Goal: Information Seeking & Learning: Learn about a topic

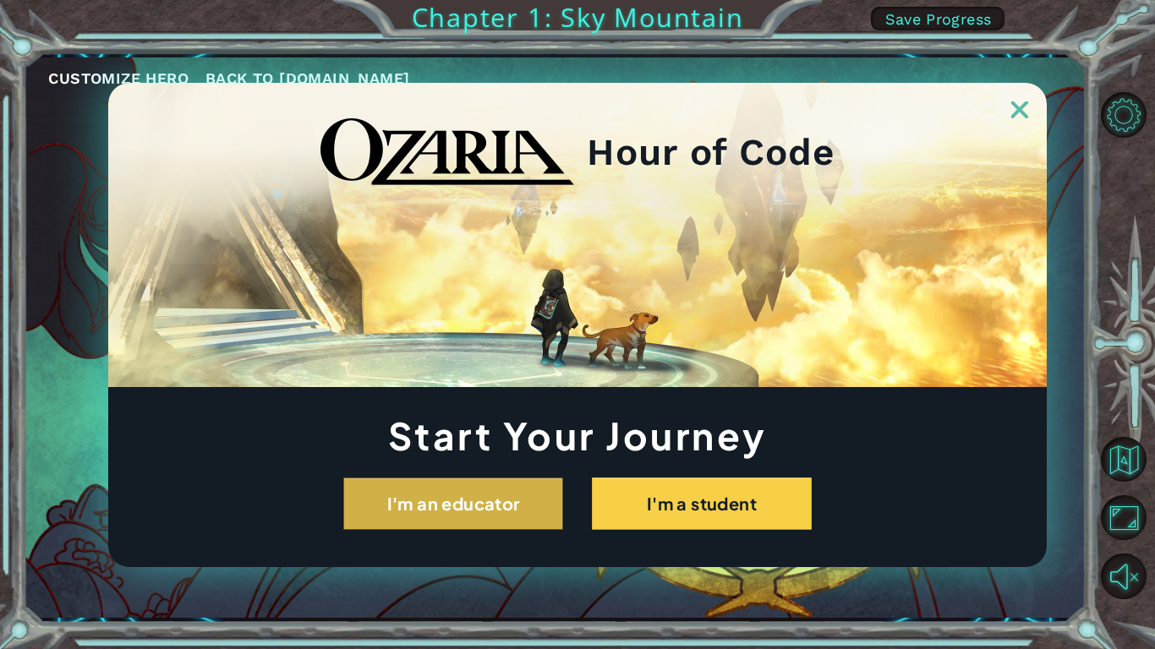
click at [558, 510] on button "I'm an educator" at bounding box center [453, 504] width 220 height 52
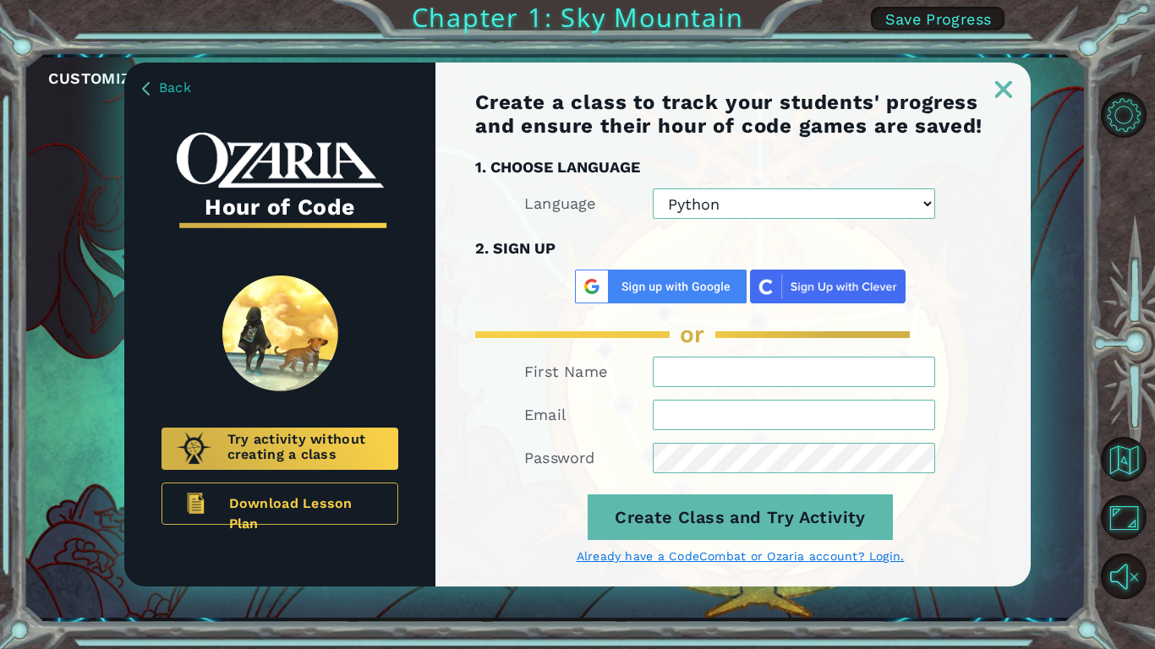
click at [999, 96] on img at bounding box center [1003, 89] width 17 height 17
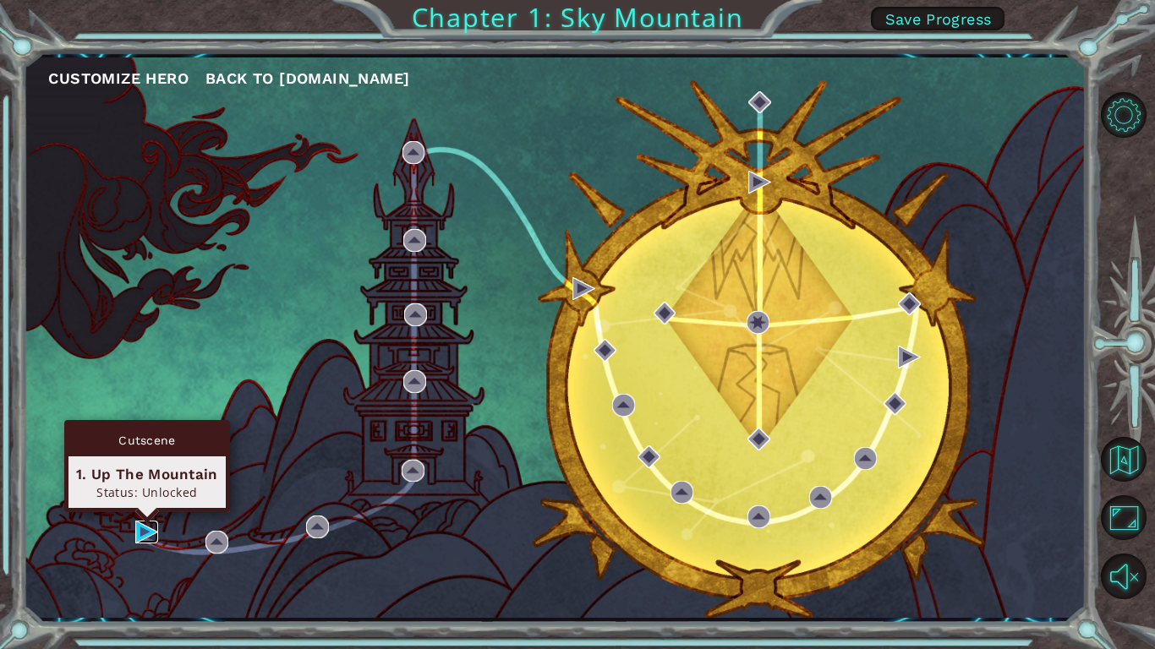
click at [145, 525] on img at bounding box center [146, 532] width 23 height 23
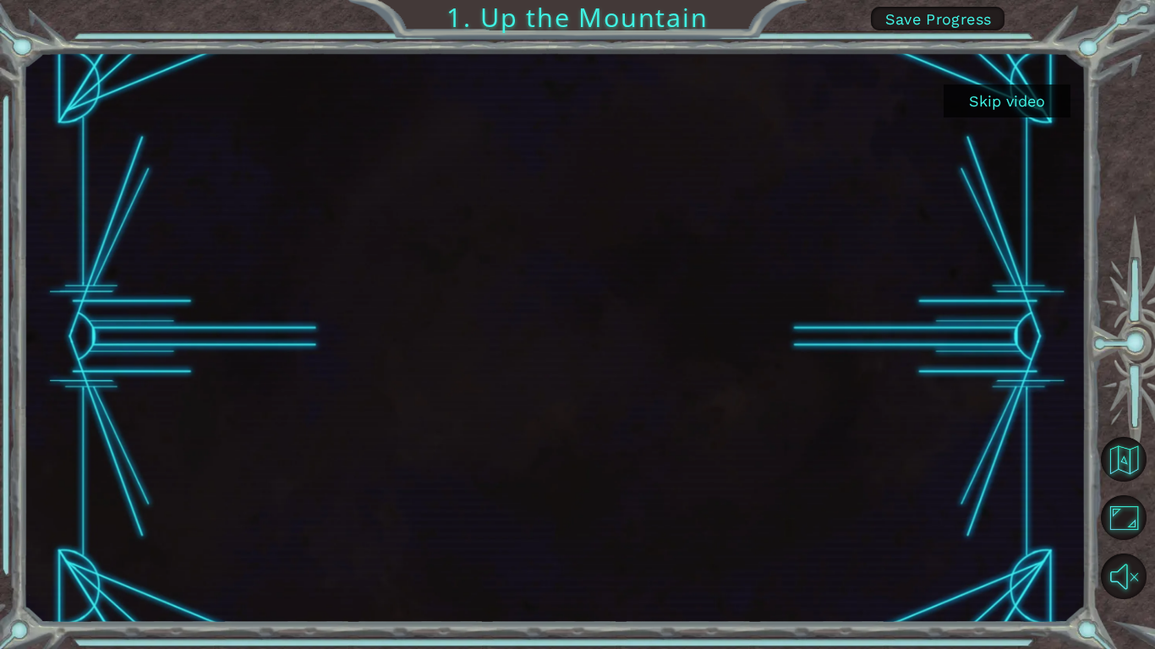
click at [1024, 91] on button "Skip video" at bounding box center [1007, 101] width 127 height 33
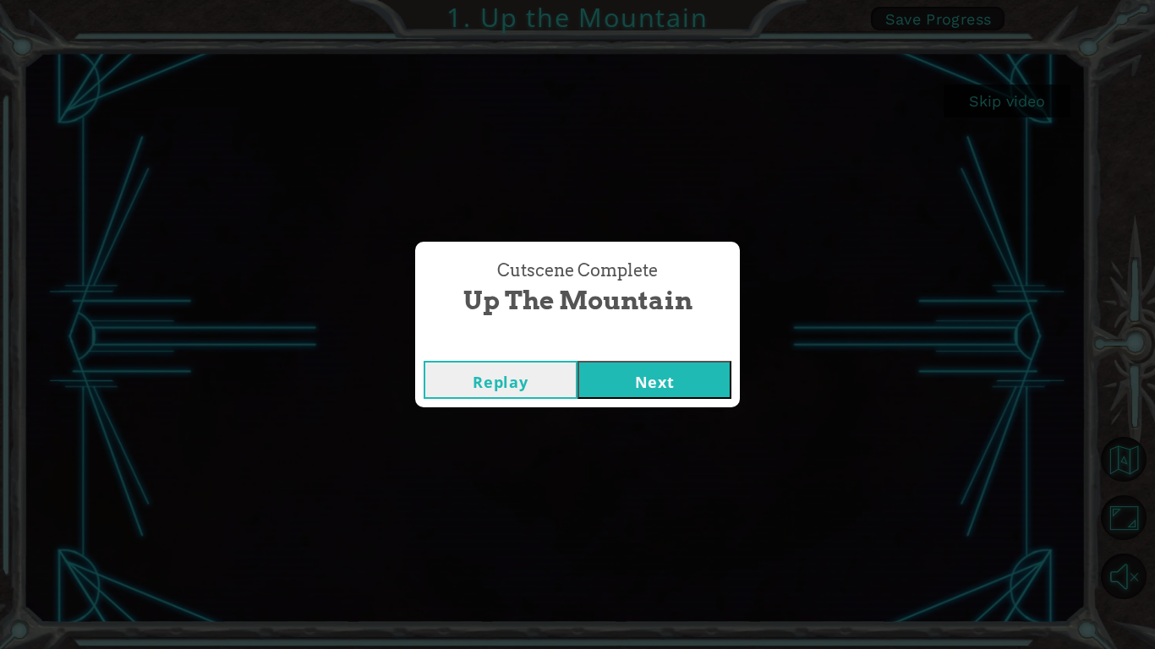
click at [678, 388] on button "Next" at bounding box center [654, 380] width 154 height 38
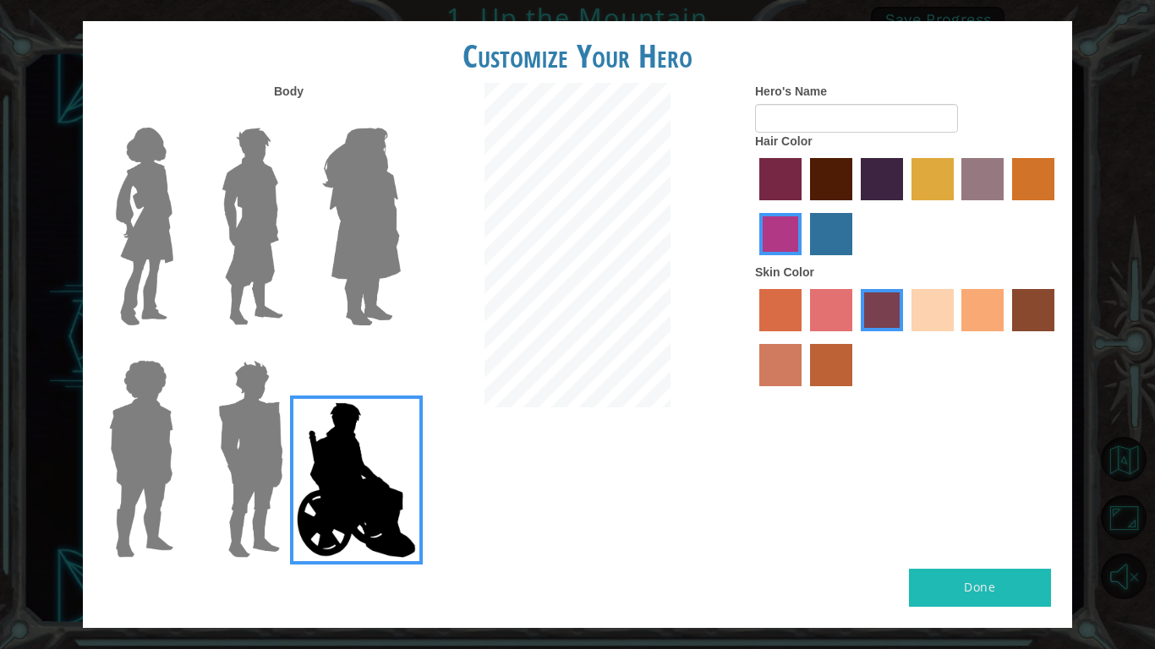
click at [252, 267] on img at bounding box center [252, 226] width 75 height 211
click at [290, 117] on input "Hero Lars" at bounding box center [290, 117] width 0 height 0
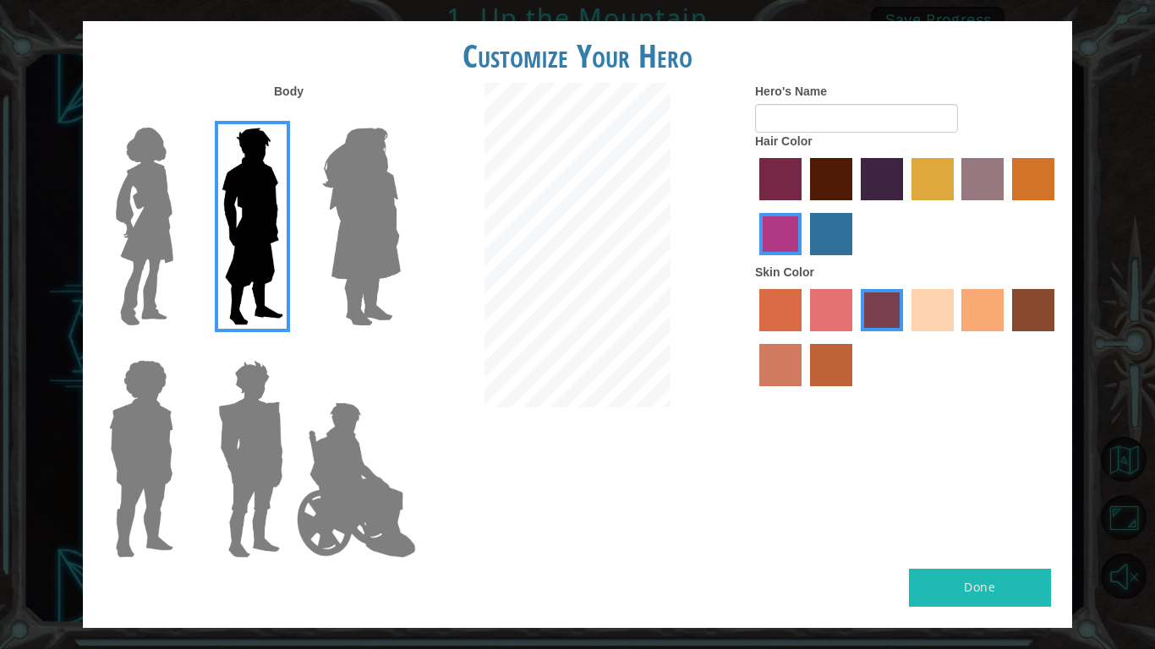
click at [823, 230] on label "lachmara hair color" at bounding box center [831, 234] width 42 height 42
click at [804, 261] on input "lachmara hair color" at bounding box center [804, 261] width 0 height 0
click at [919, 306] on label "sandy beach skin color" at bounding box center [932, 310] width 42 height 42
click at [906, 337] on input "sandy beach skin color" at bounding box center [906, 337] width 0 height 0
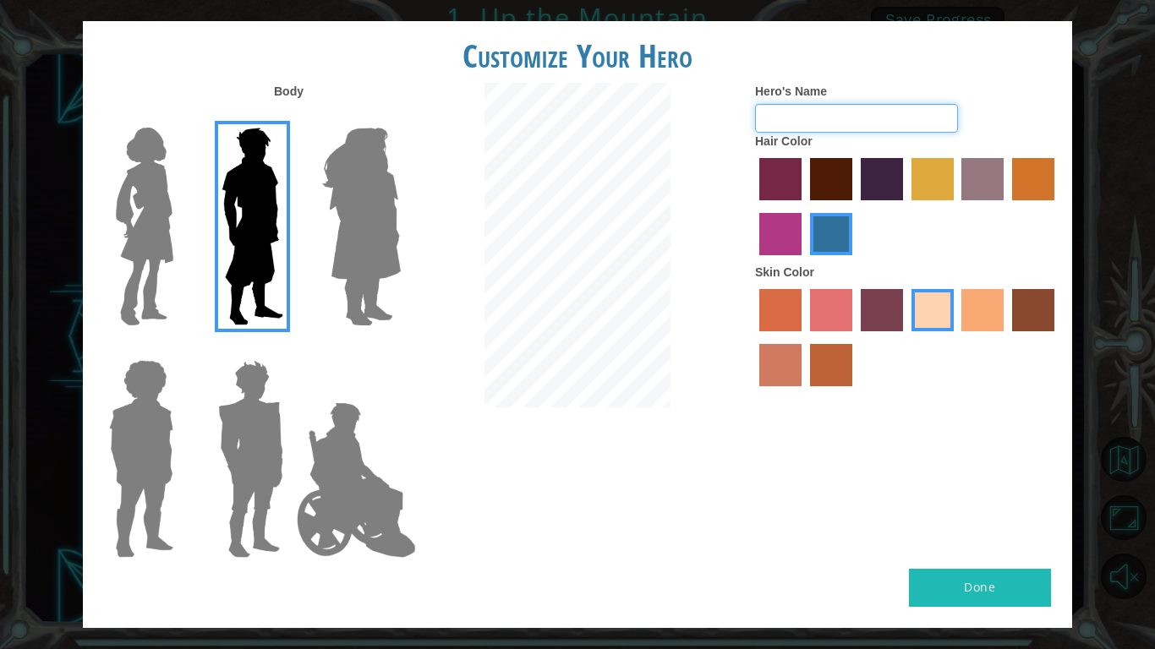
click at [837, 124] on input "Hero's Name" at bounding box center [856, 118] width 203 height 29
type input "[PERSON_NAME]"
click at [1012, 580] on button "Done" at bounding box center [980, 588] width 142 height 38
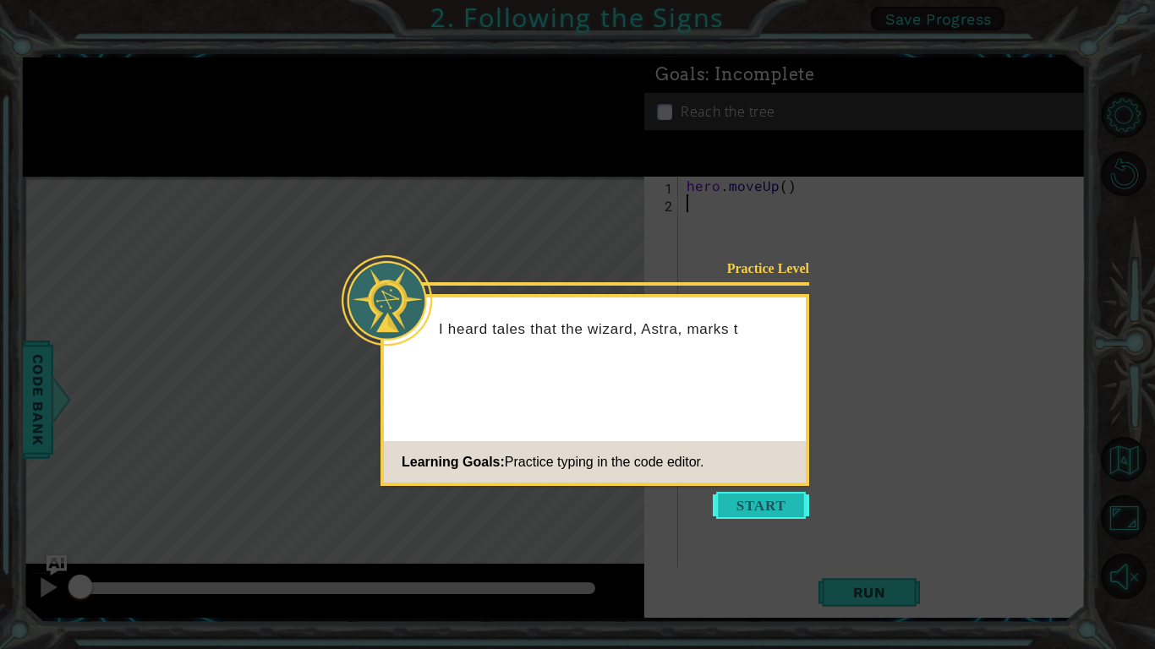
click at [769, 508] on button "Start" at bounding box center [761, 505] width 96 height 27
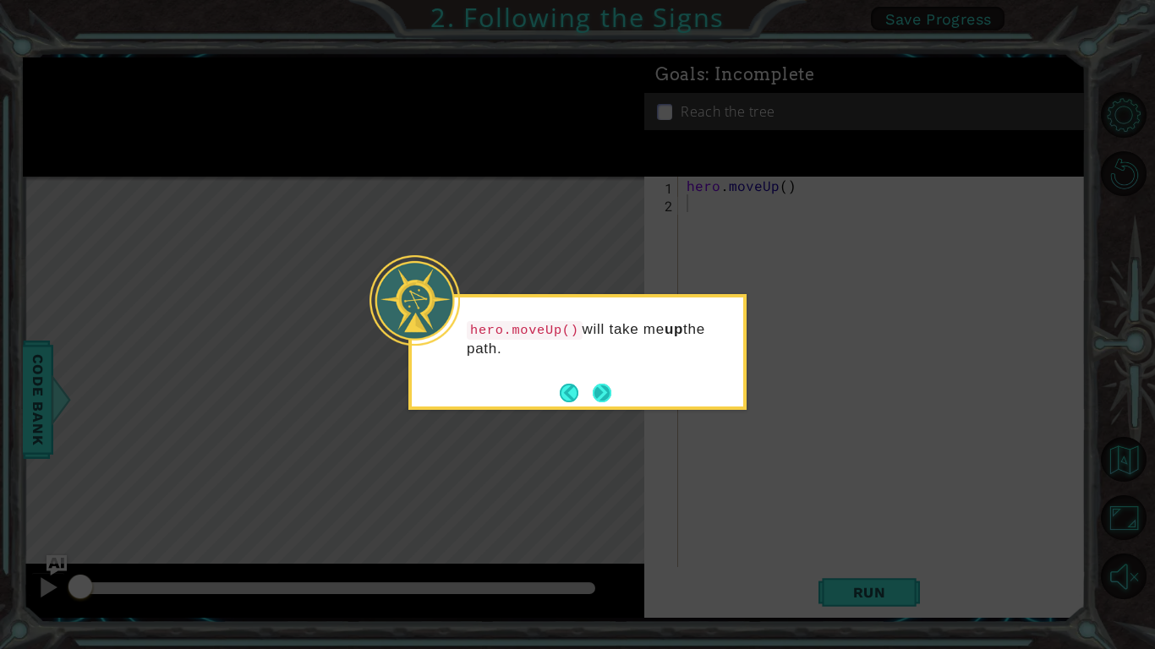
click at [604, 397] on button "Next" at bounding box center [602, 393] width 19 height 19
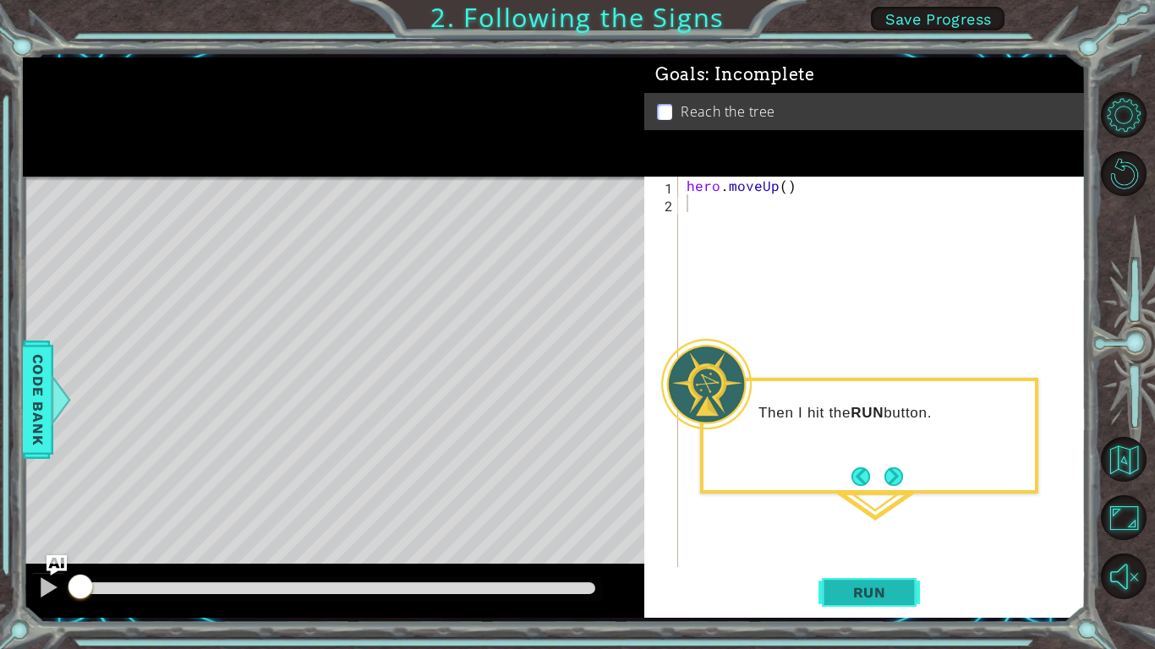
click at [887, 589] on span "Run" at bounding box center [869, 592] width 67 height 17
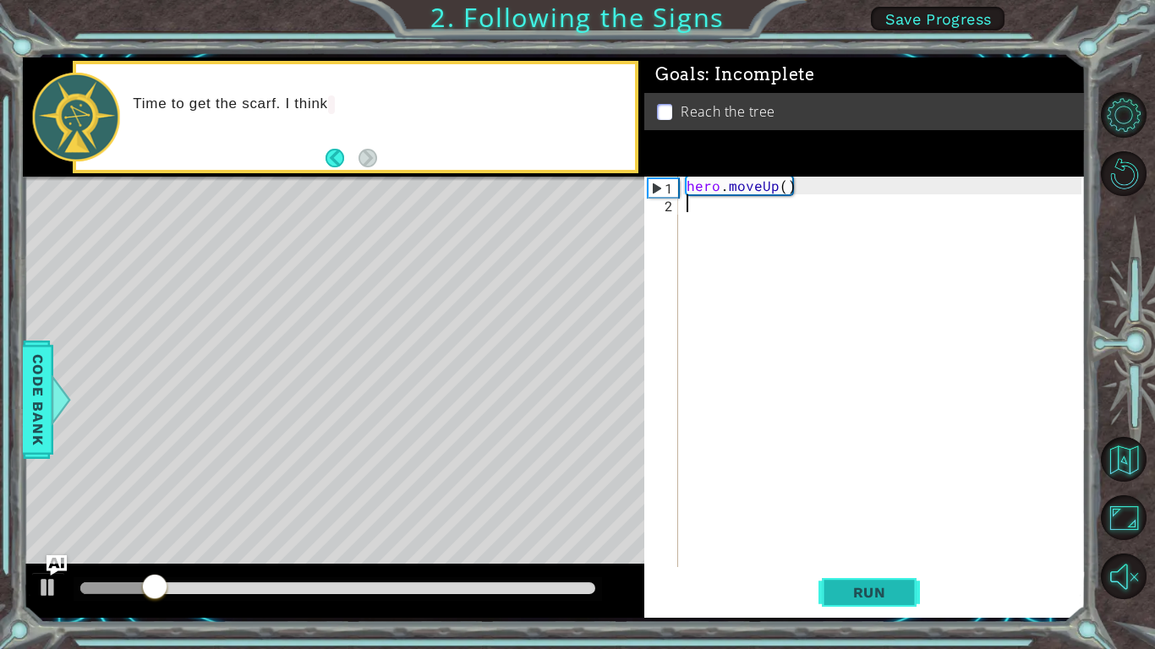
click at [883, 589] on span "Run" at bounding box center [869, 592] width 67 height 17
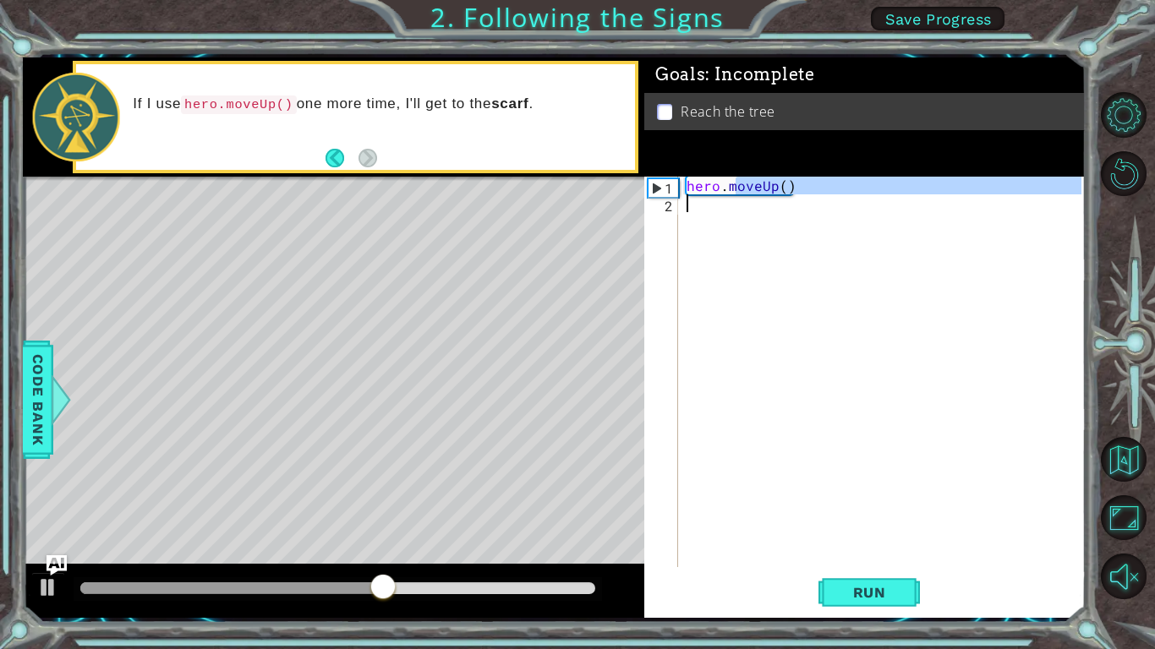
drag, startPoint x: 735, startPoint y: 187, endPoint x: 739, endPoint y: 204, distance: 17.4
click at [739, 204] on div "hero . moveUp ( )" at bounding box center [886, 390] width 407 height 426
type textarea "hero.moveUp()"
click at [794, 206] on div "hero . moveUp ( )" at bounding box center [882, 372] width 398 height 391
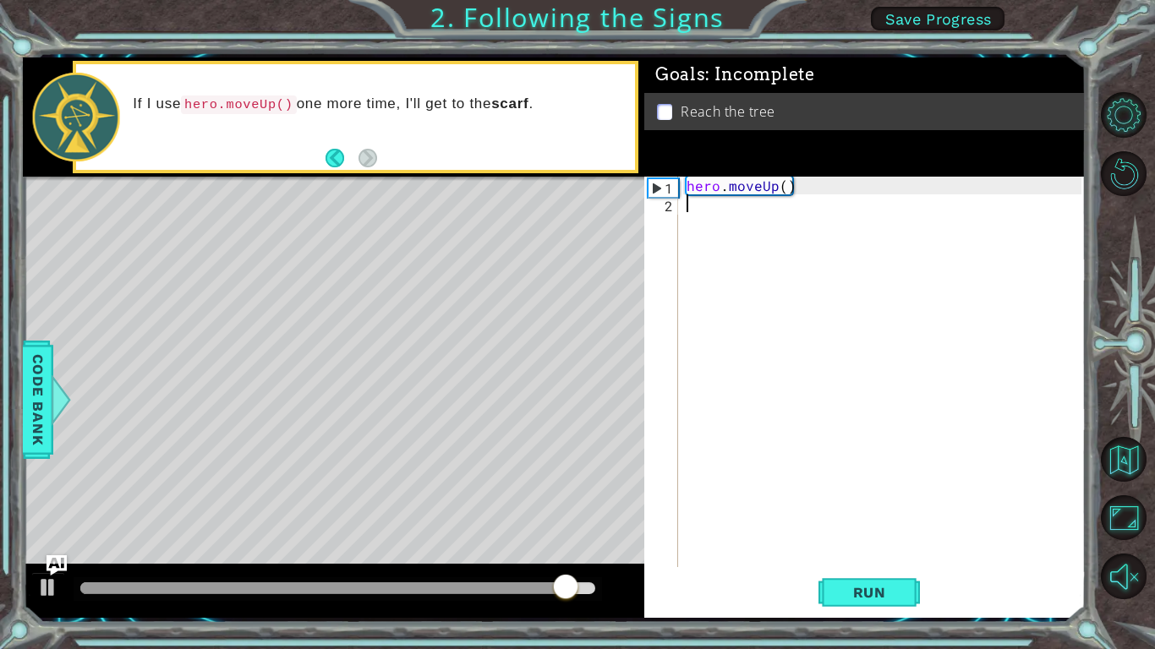
type textarea "h"
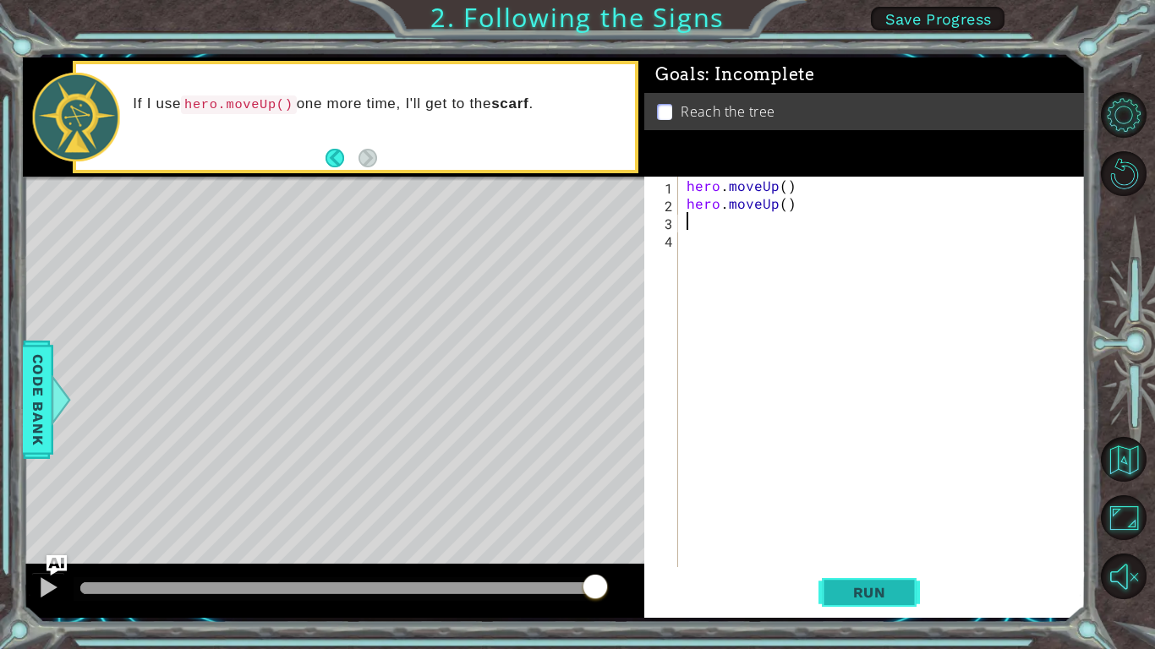
click at [867, 585] on span "Run" at bounding box center [869, 592] width 67 height 17
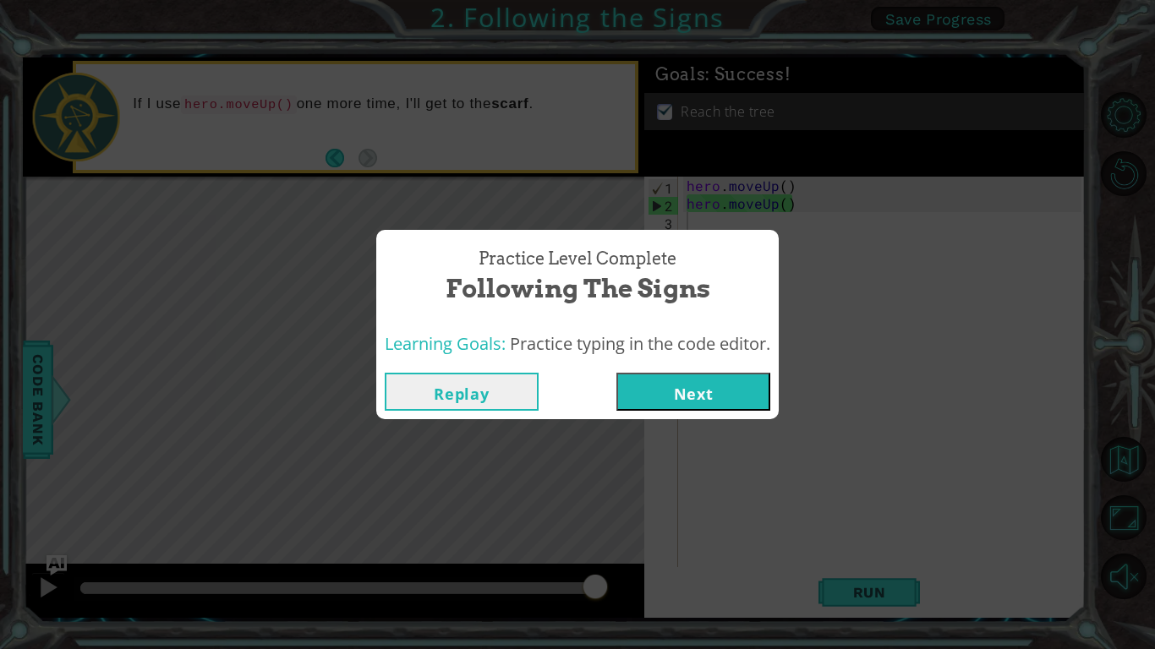
click at [703, 395] on button "Next" at bounding box center [693, 392] width 154 height 38
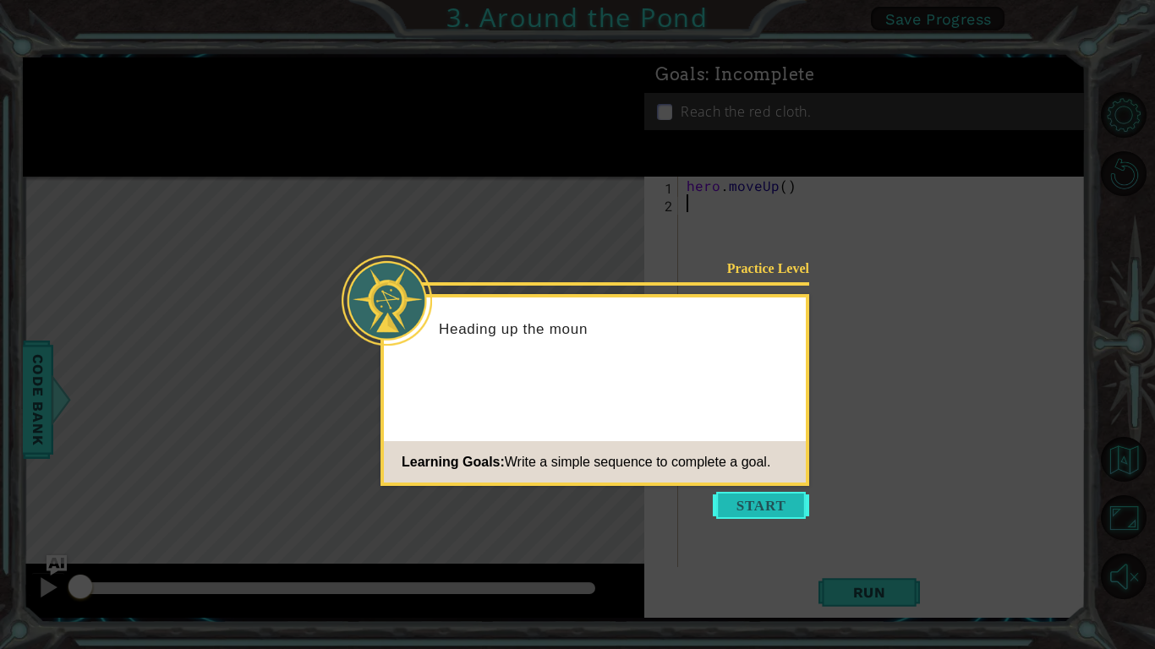
click at [754, 509] on button "Start" at bounding box center [761, 505] width 96 height 27
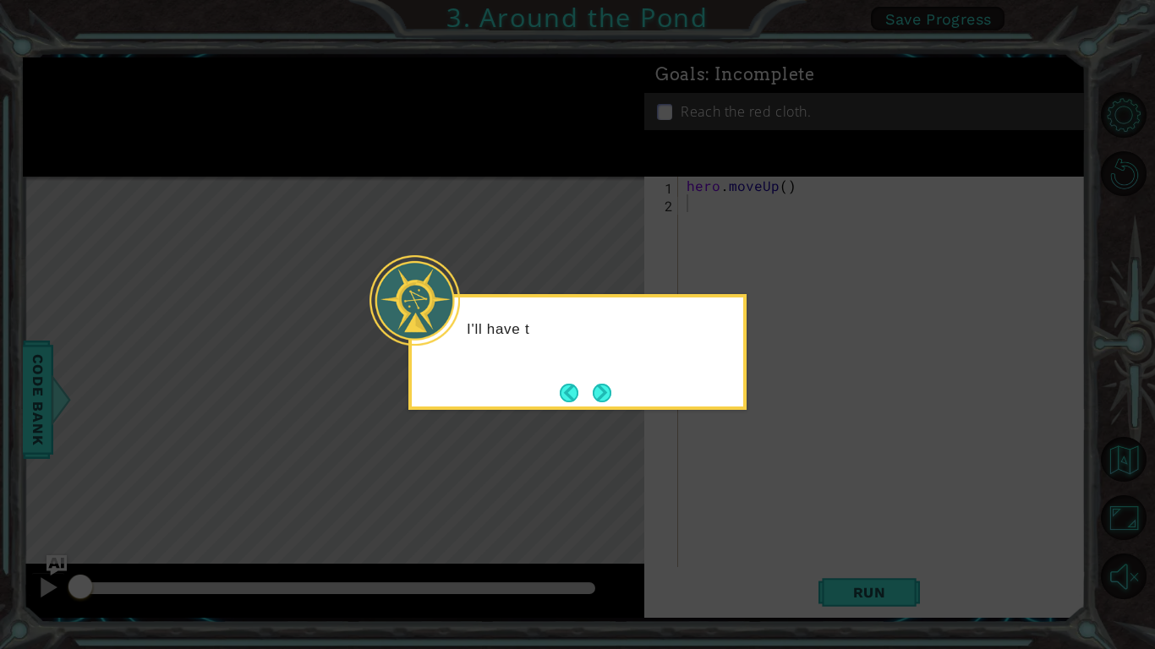
click at [681, 463] on icon at bounding box center [577, 324] width 1155 height 649
click at [682, 463] on icon at bounding box center [577, 324] width 1155 height 649
click at [602, 389] on button "Next" at bounding box center [602, 393] width 19 height 19
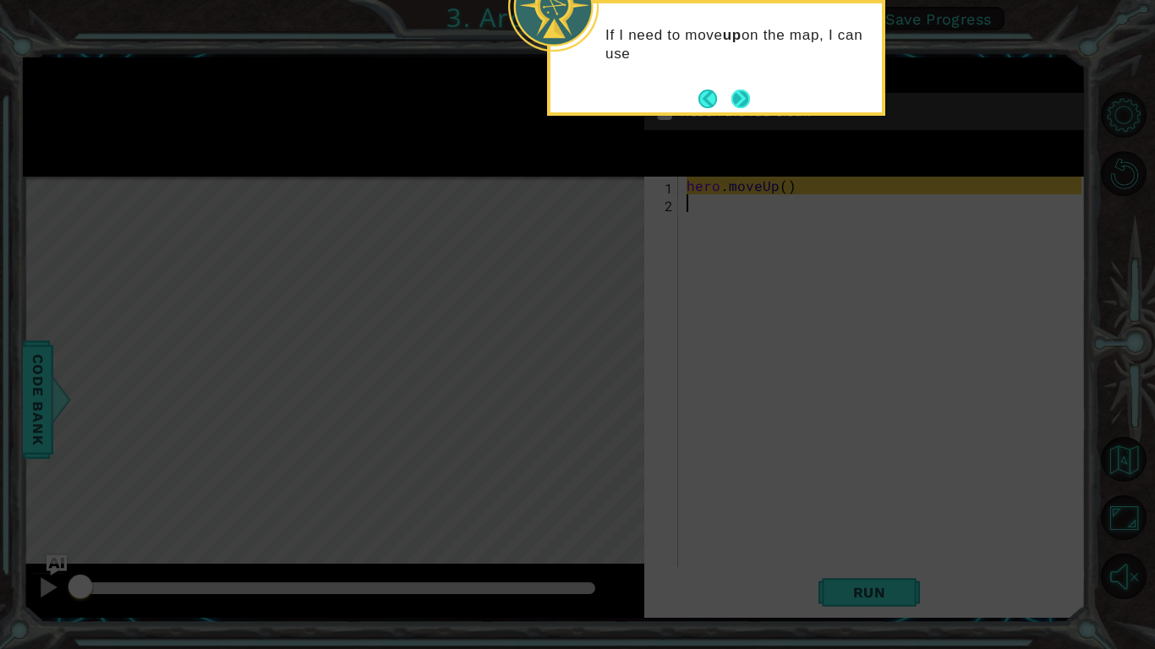
click at [741, 105] on button "Next" at bounding box center [740, 99] width 19 height 19
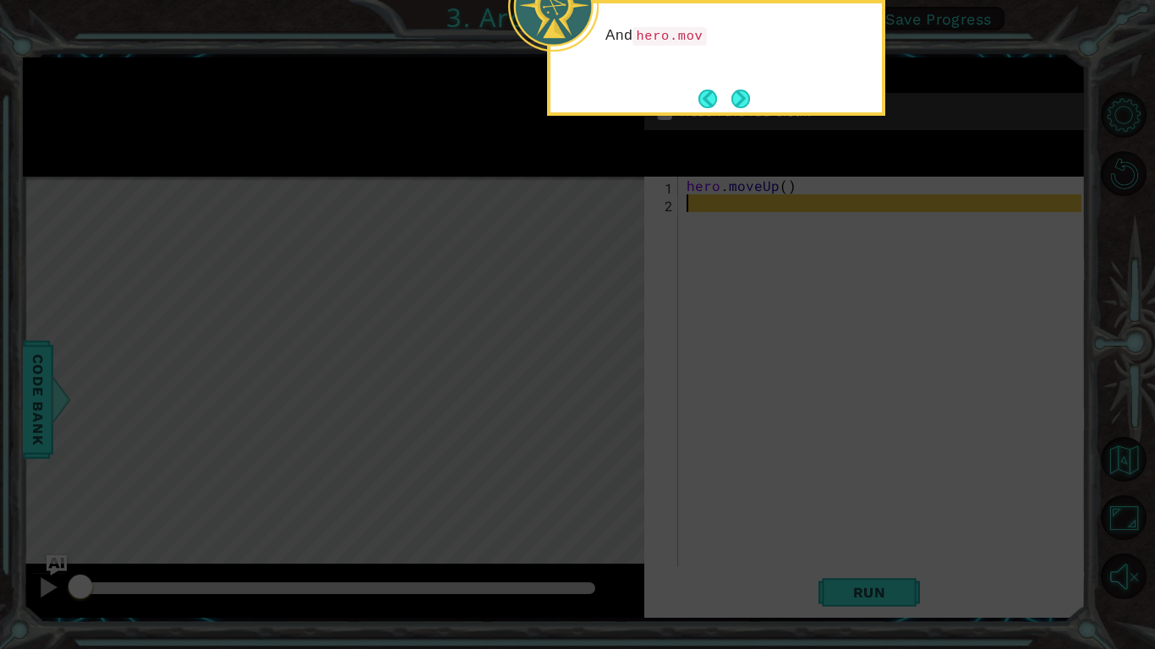
click at [834, 307] on icon at bounding box center [577, 104] width 1155 height 1089
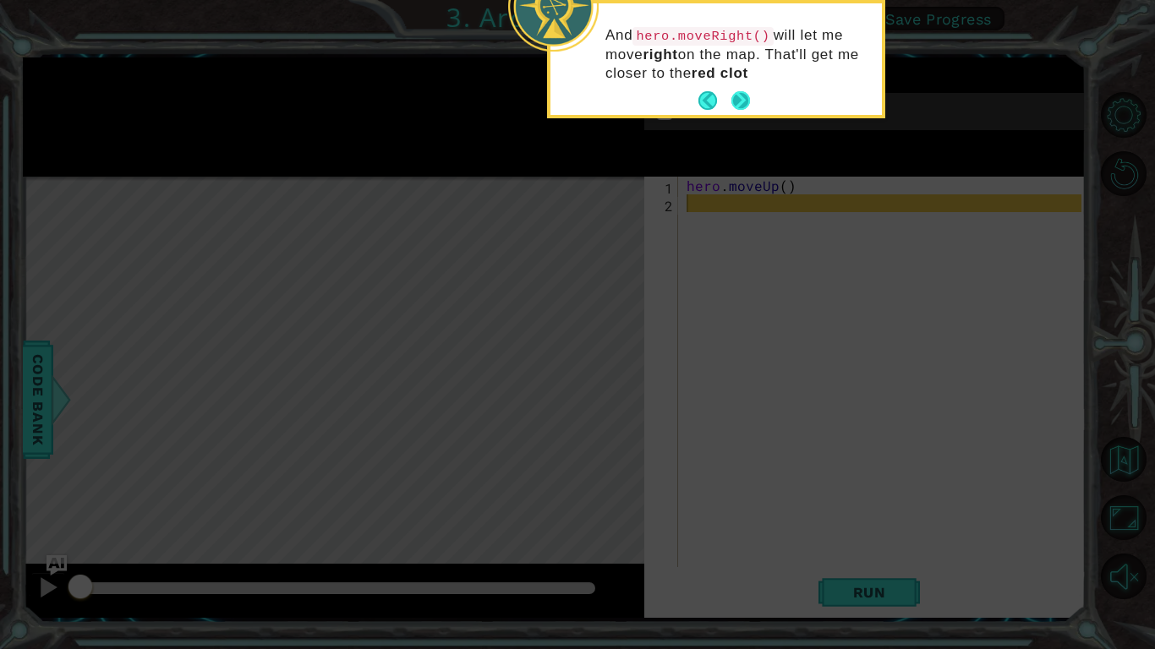
click at [744, 98] on button "Next" at bounding box center [740, 100] width 19 height 19
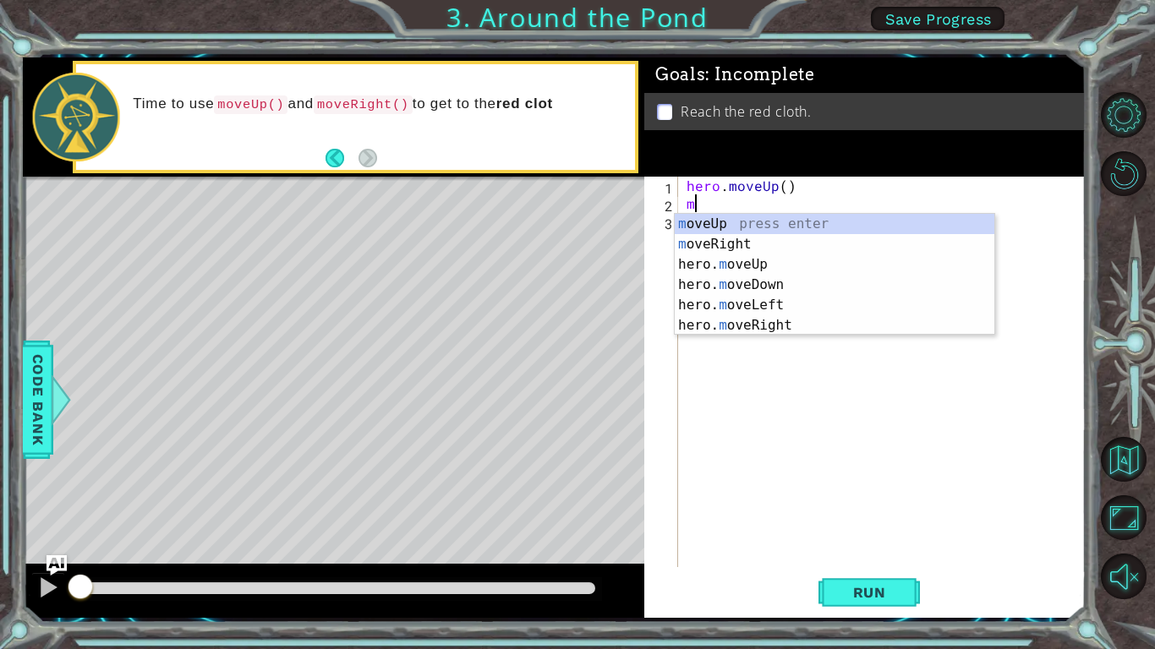
type textarea "mo"
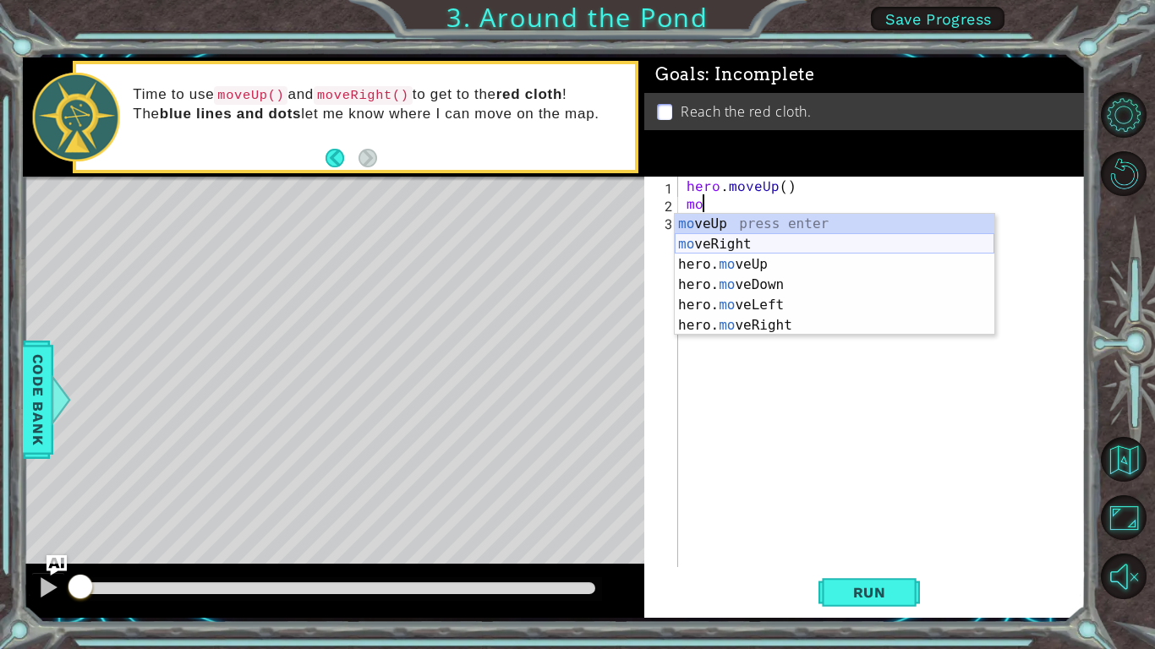
click at [761, 243] on div "mo veUp press enter mo veRight press enter hero. mo veUp press enter hero. mo v…" at bounding box center [835, 295] width 320 height 162
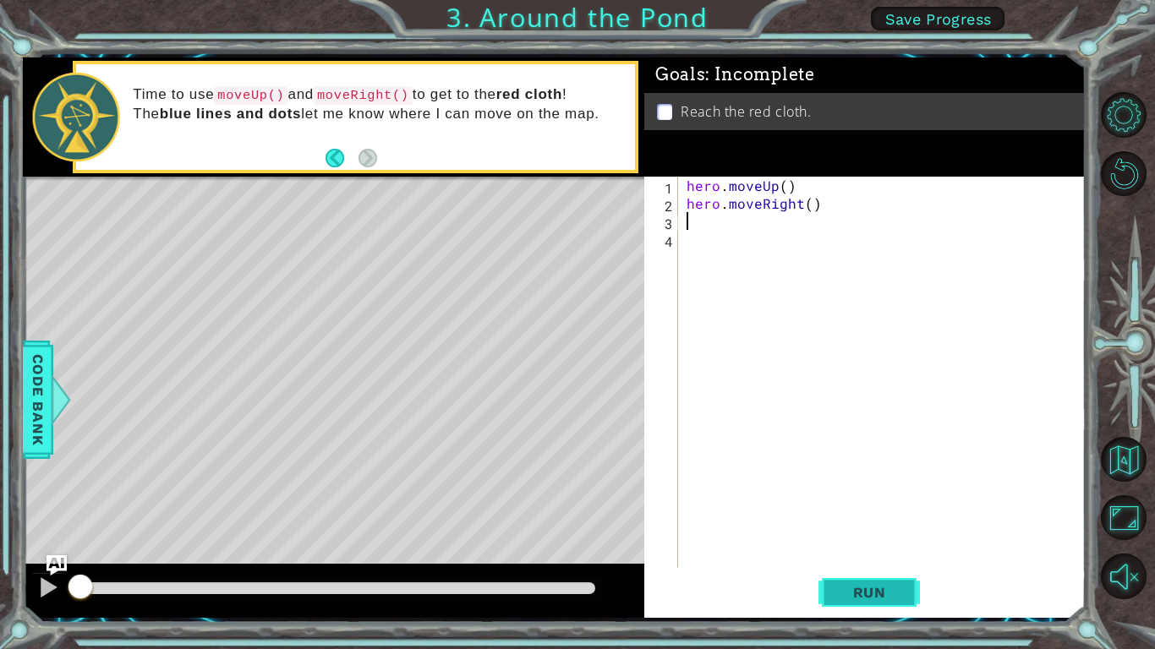
click at [862, 586] on span "Run" at bounding box center [869, 592] width 67 height 17
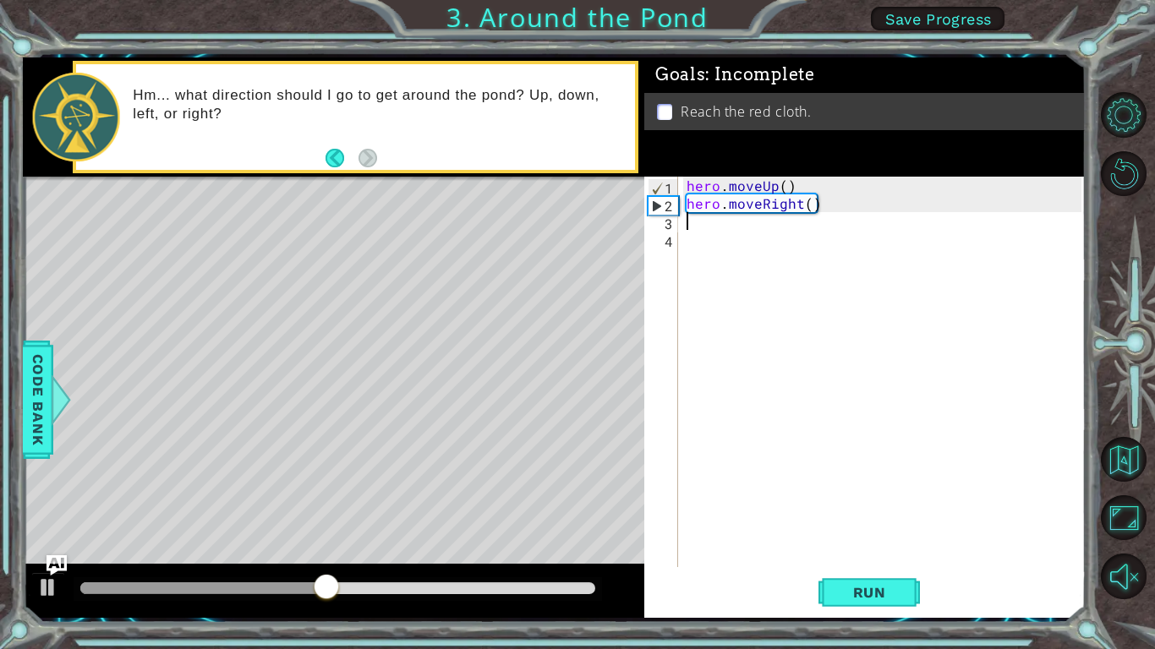
type textarea "h"
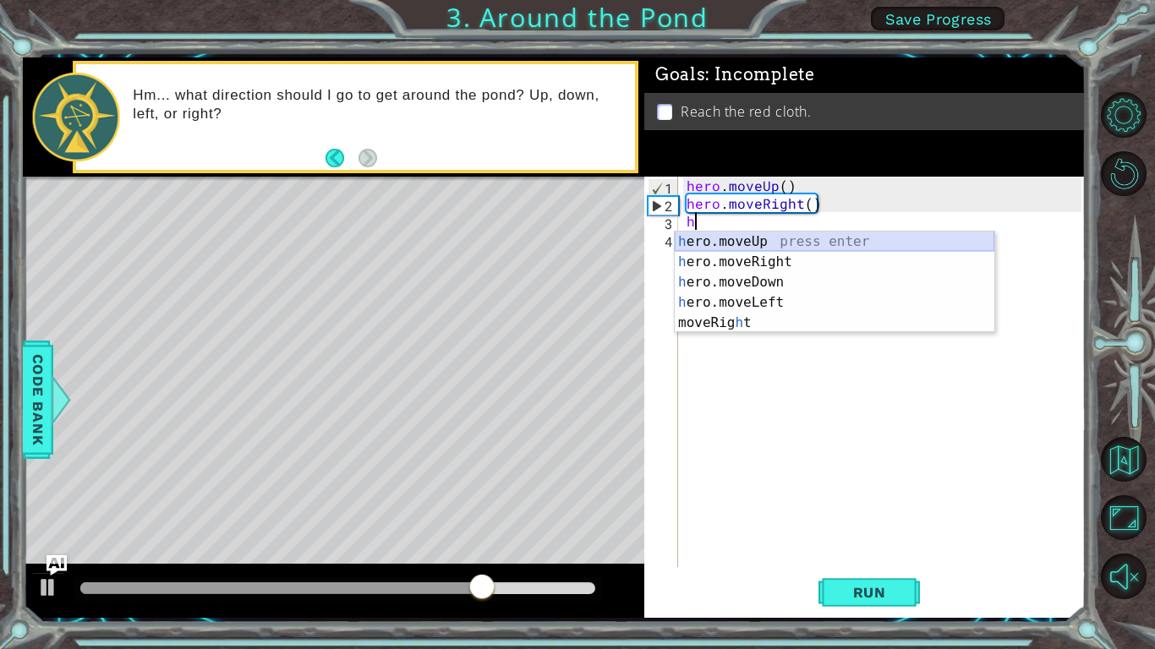
click at [779, 241] on div "h ero.moveUp press enter h ero.moveRight press enter h ero.moveDown press enter…" at bounding box center [835, 303] width 320 height 142
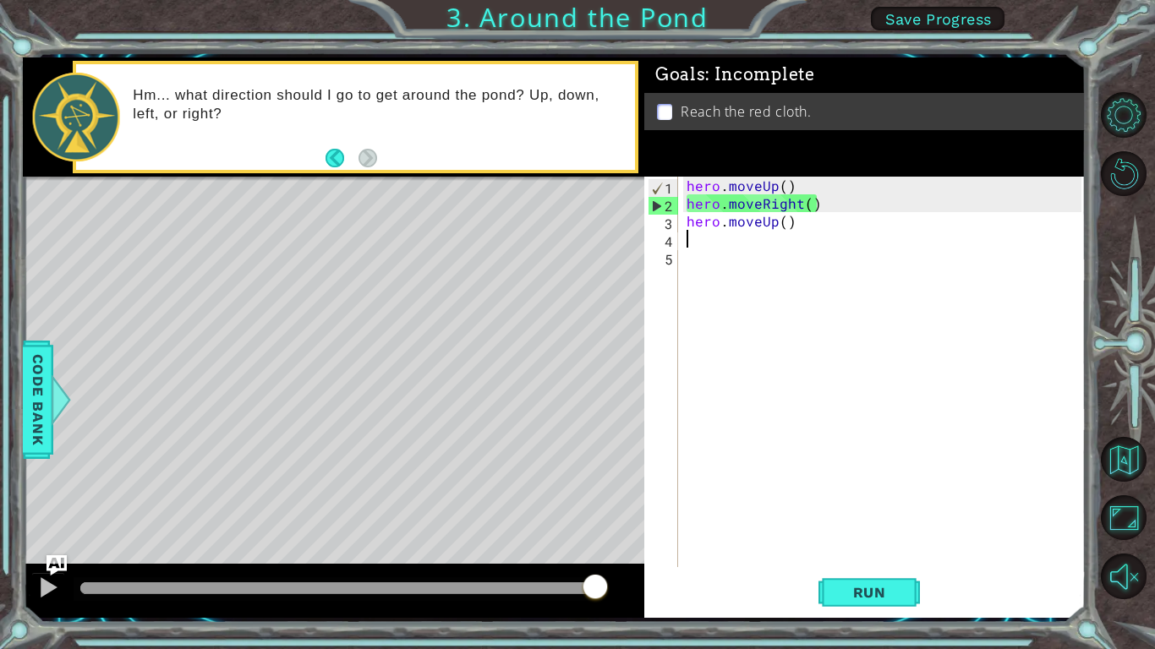
type textarea "h"
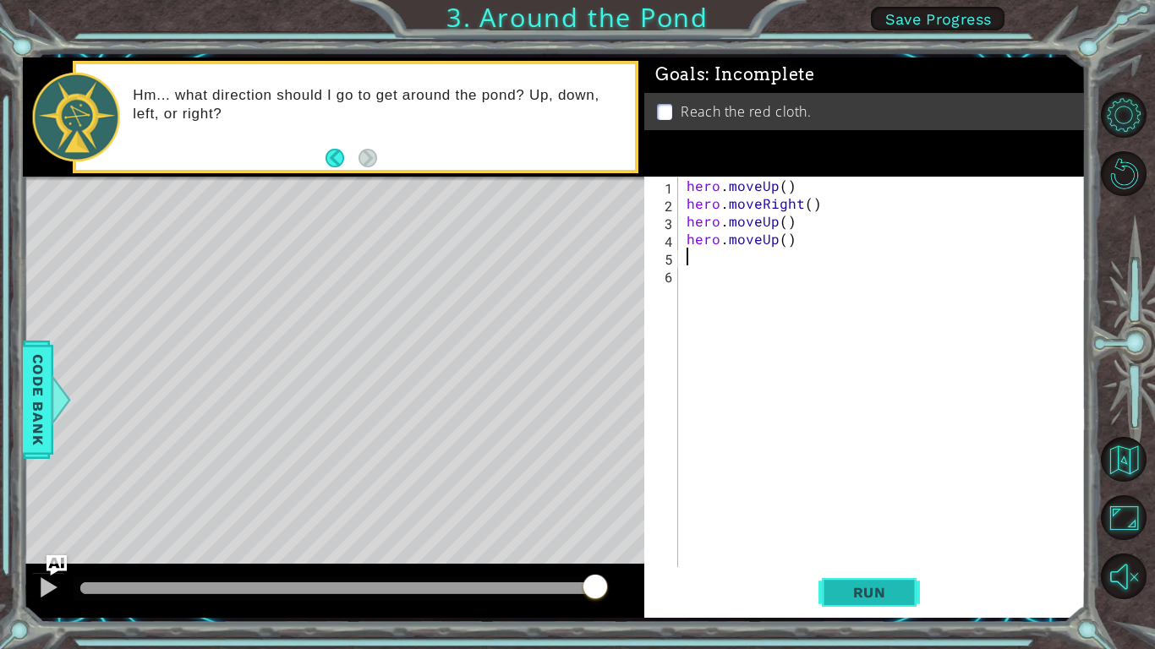
click at [865, 588] on span "Run" at bounding box center [869, 592] width 67 height 17
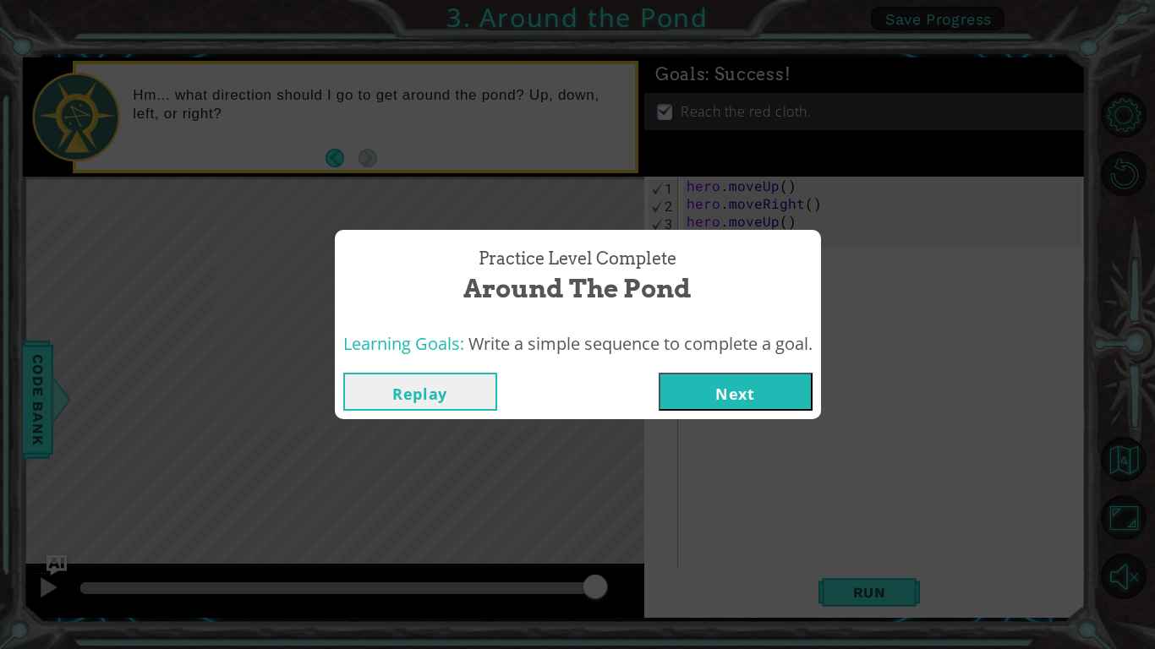
click at [747, 380] on button "Next" at bounding box center [736, 392] width 154 height 38
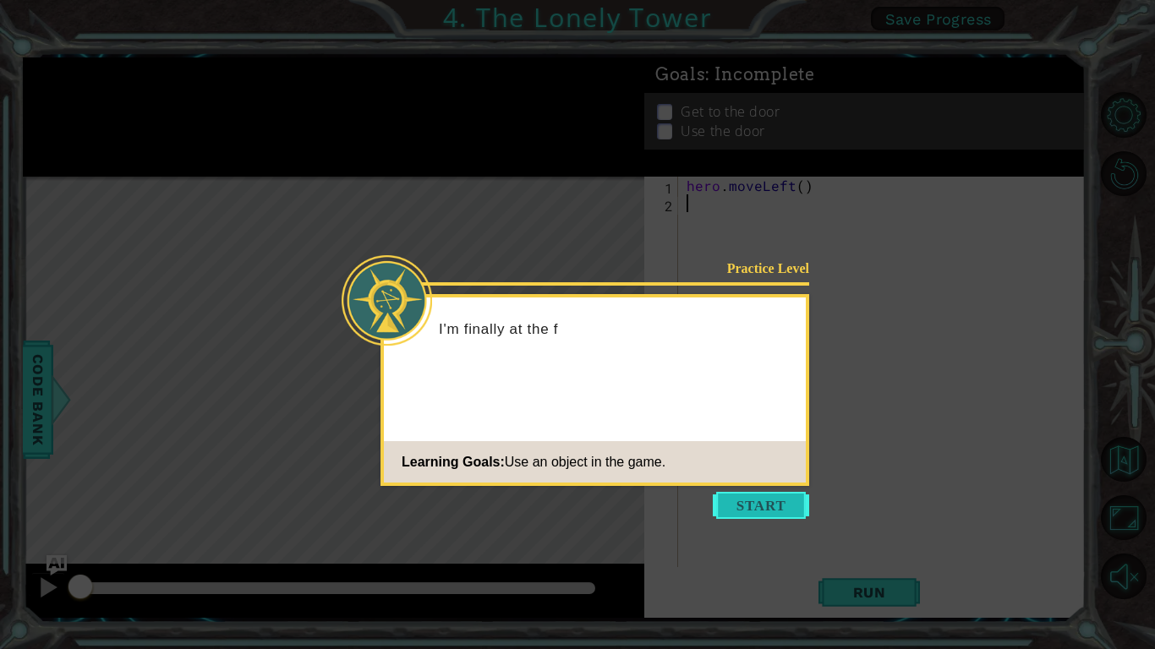
click at [785, 510] on button "Start" at bounding box center [761, 505] width 96 height 27
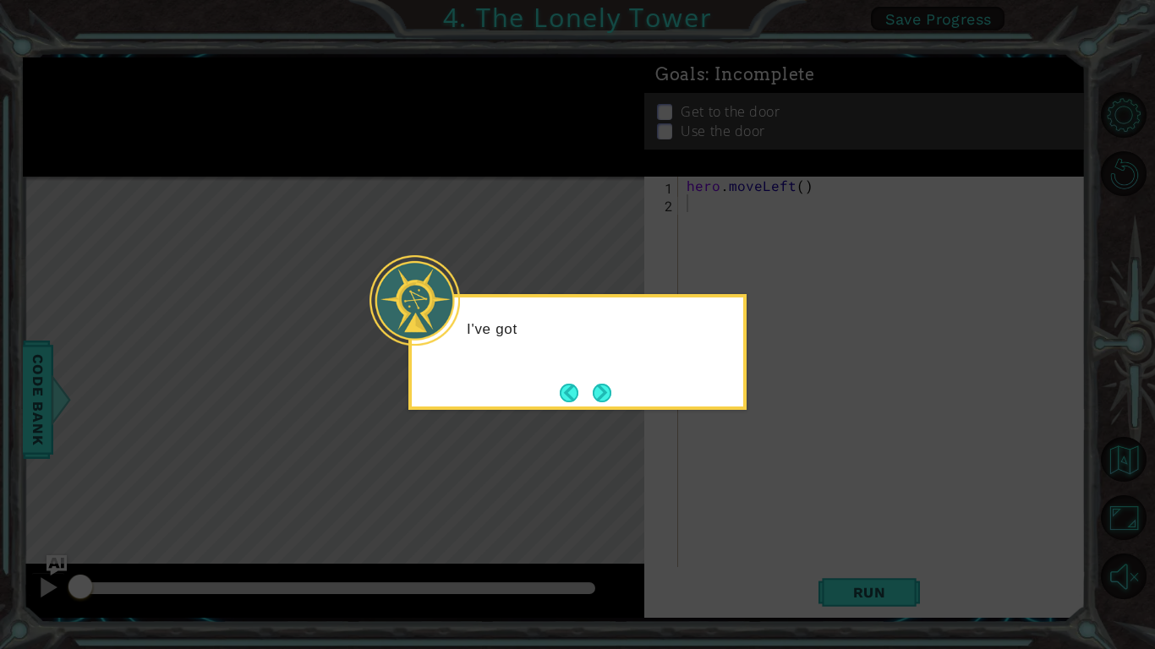
click at [776, 506] on icon at bounding box center [577, 324] width 1155 height 649
click at [605, 397] on button "Next" at bounding box center [602, 393] width 19 height 19
click at [599, 399] on button "Next" at bounding box center [602, 393] width 19 height 19
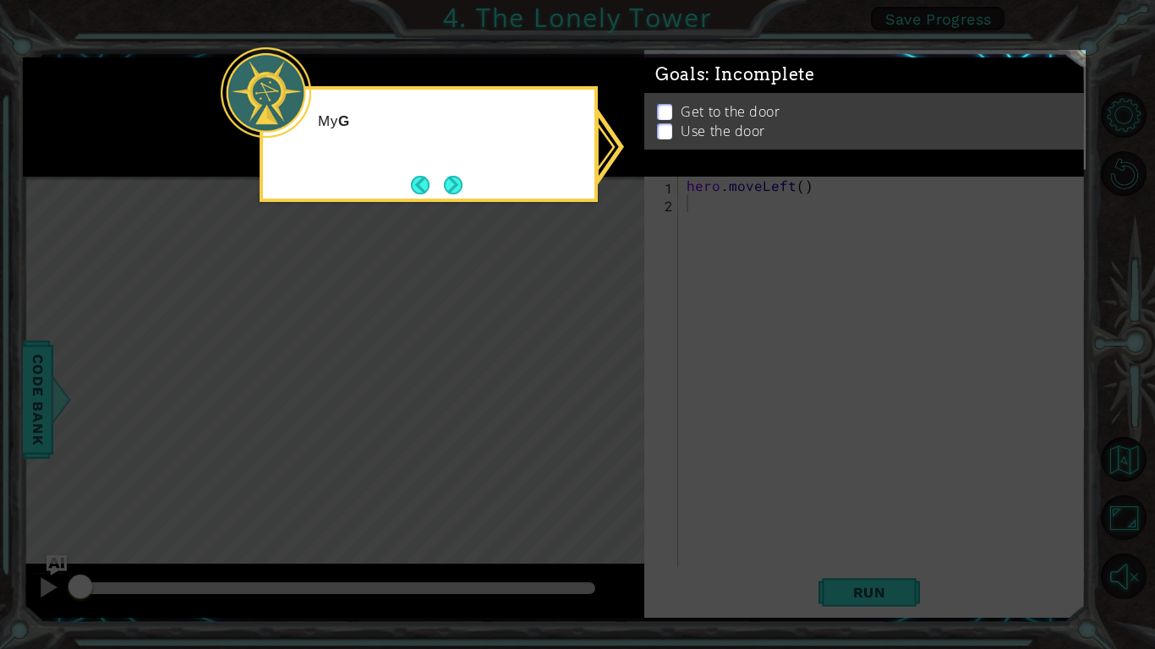
click at [309, 367] on icon at bounding box center [577, 324] width 1155 height 649
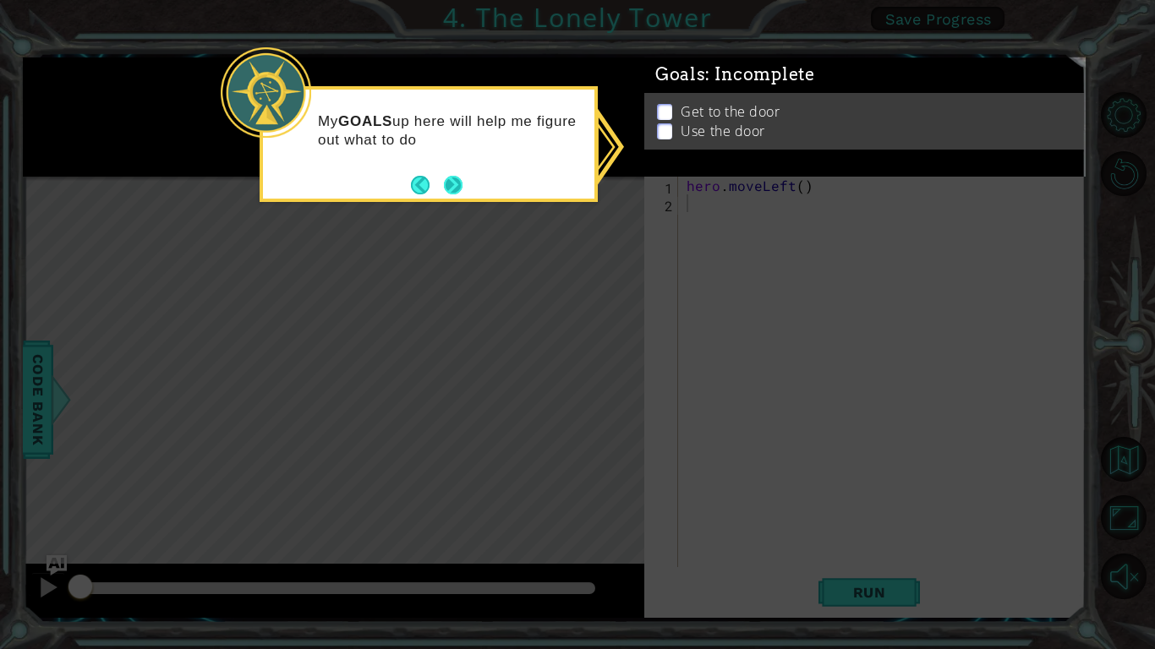
click at [449, 185] on button "Next" at bounding box center [453, 185] width 19 height 19
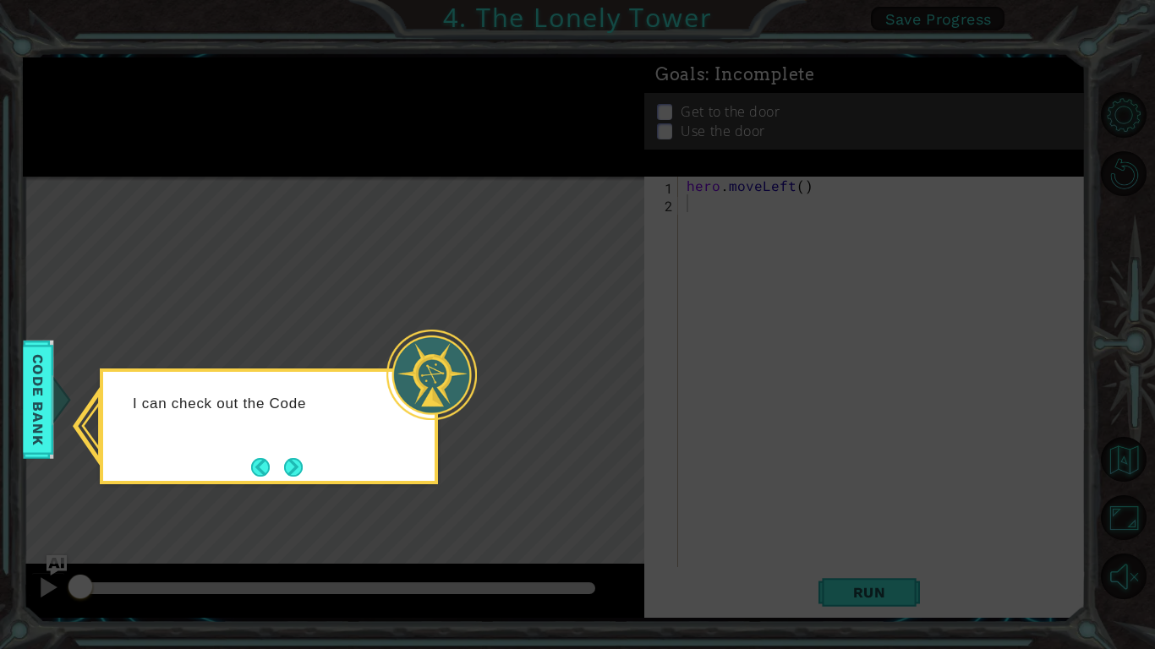
click at [459, 369] on div at bounding box center [431, 375] width 90 height 90
click at [554, 383] on icon at bounding box center [577, 324] width 1155 height 649
click at [281, 453] on div "I can check out the Code Bank to see all the actions I can do." at bounding box center [268, 421] width 331 height 85
click at [289, 461] on button "Next" at bounding box center [293, 467] width 19 height 19
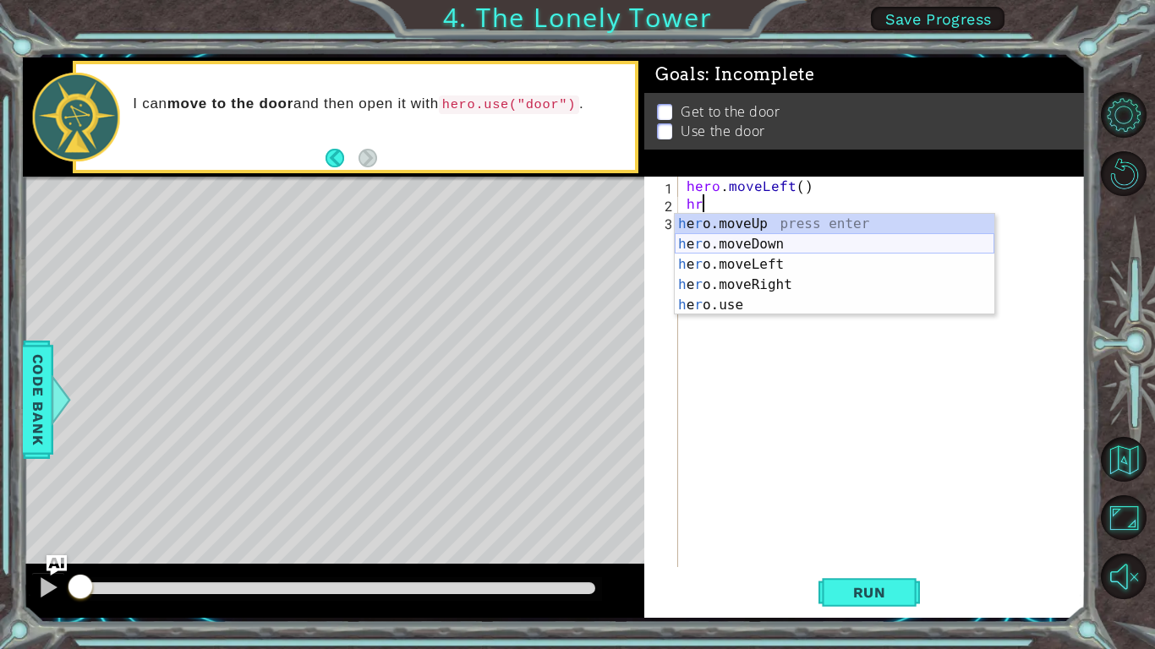
type textarea "h"
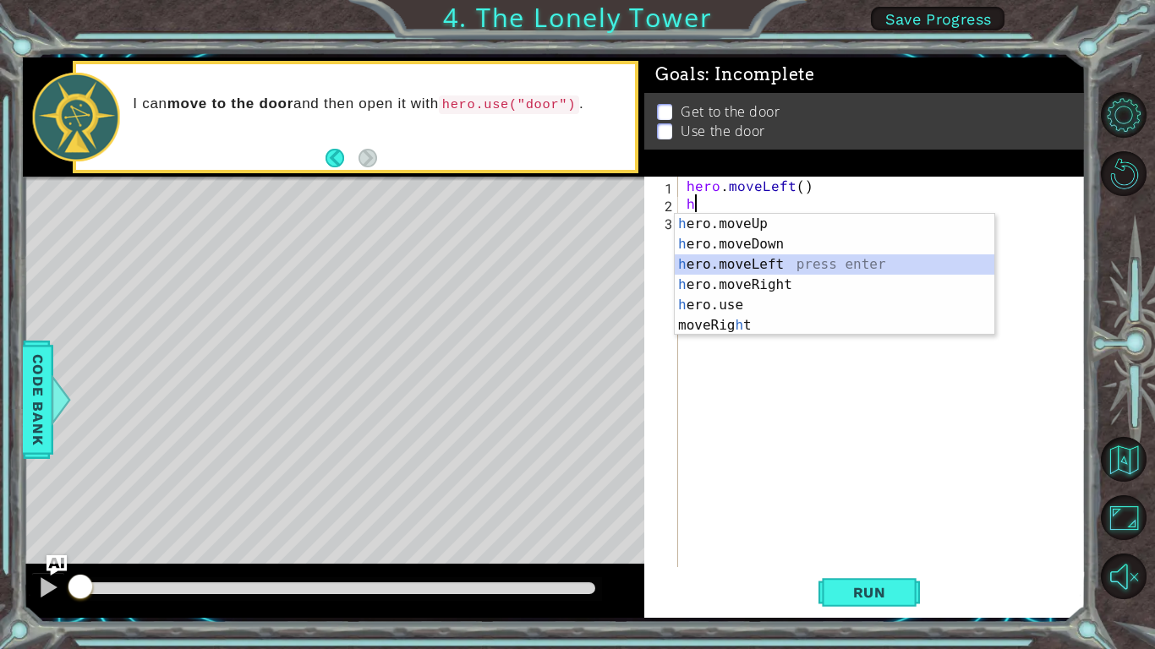
click at [754, 266] on div "h ero.moveUp press enter h ero.moveDown press enter h ero.moveLeft press enter …" at bounding box center [835, 295] width 320 height 162
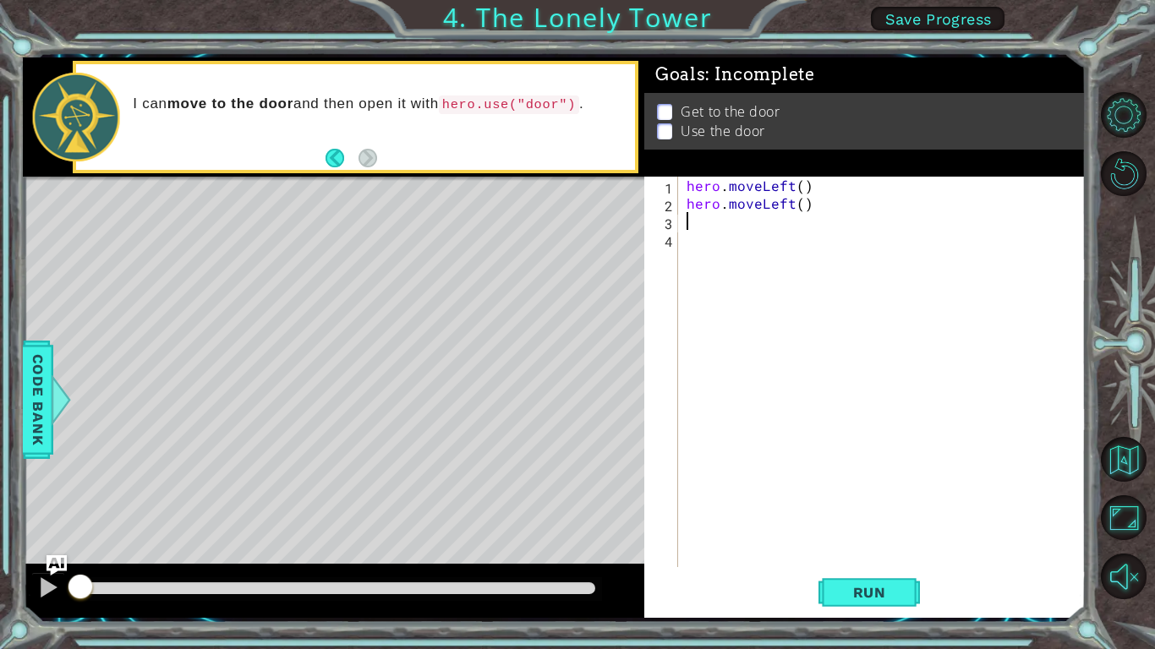
type textarea "h"
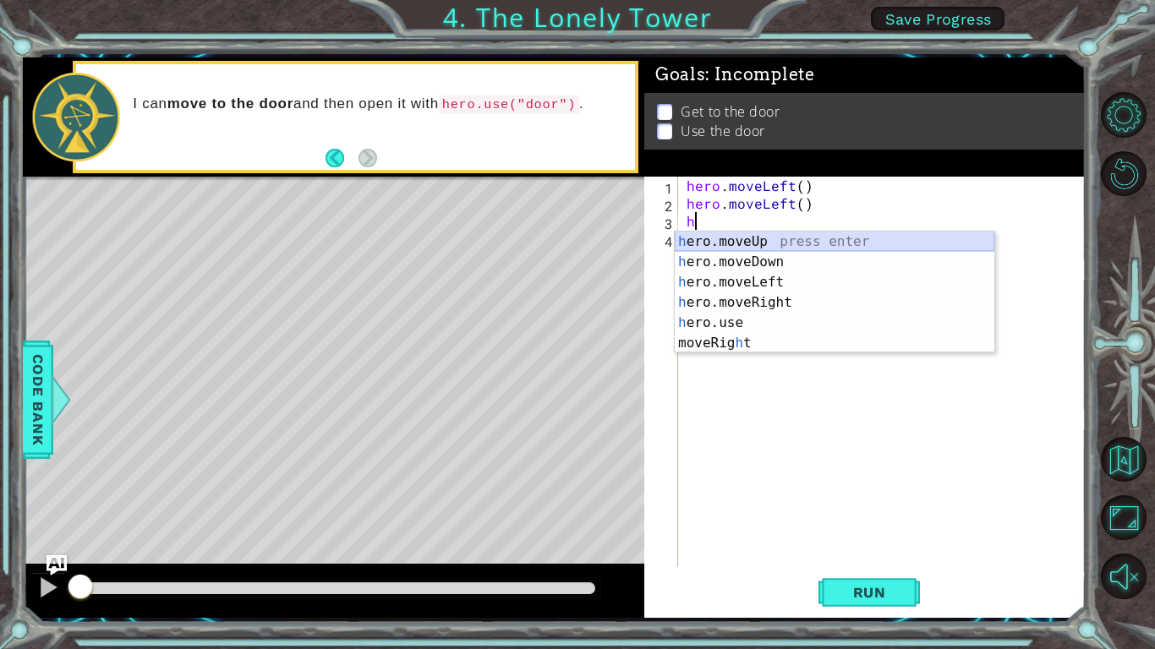
click at [741, 243] on div "h ero.moveUp press enter h ero.moveDown press enter h ero.moveLeft press enter …" at bounding box center [835, 313] width 320 height 162
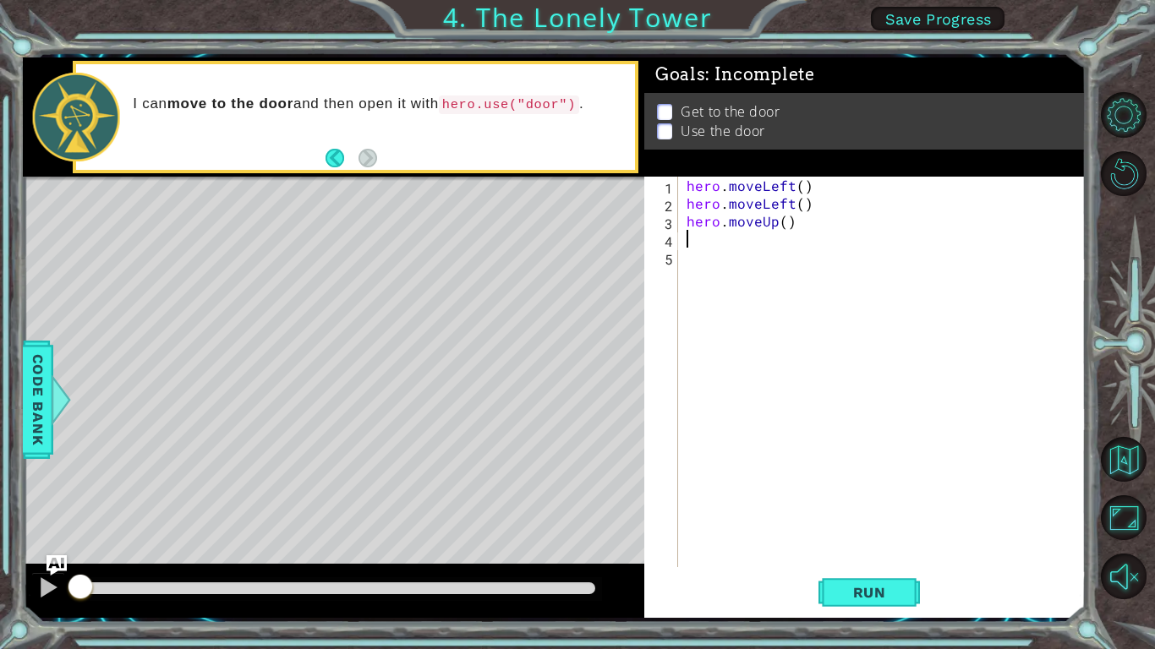
type textarea "h"
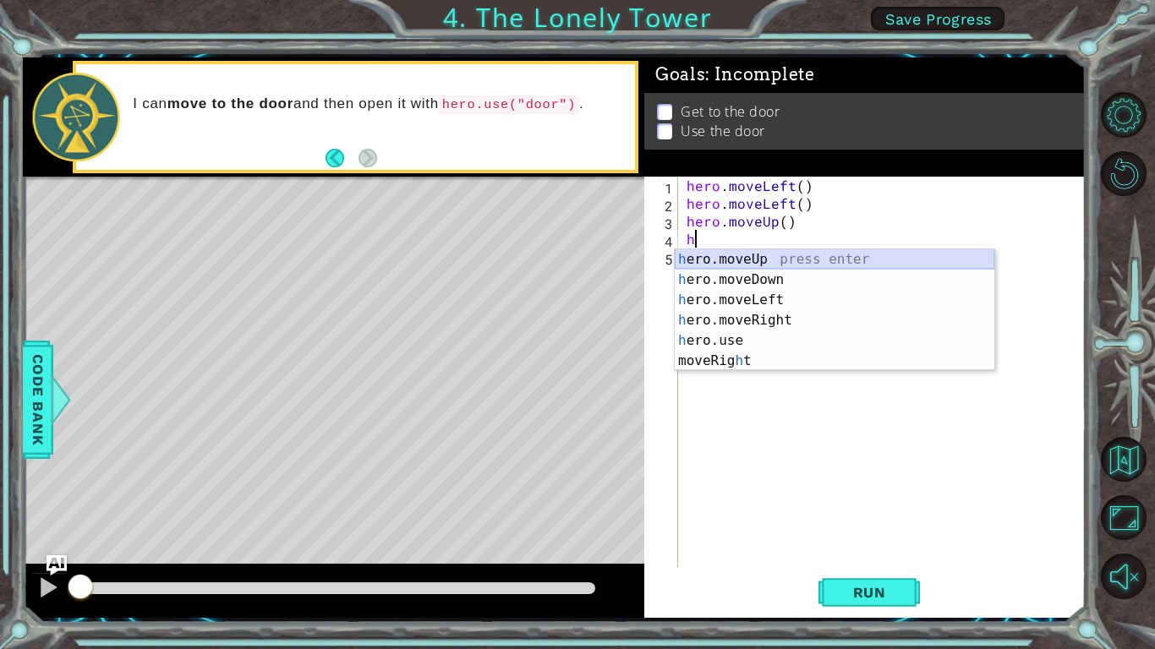
click at [731, 259] on div "h ero.moveUp press enter h ero.moveDown press enter h ero.moveLeft press enter …" at bounding box center [835, 330] width 320 height 162
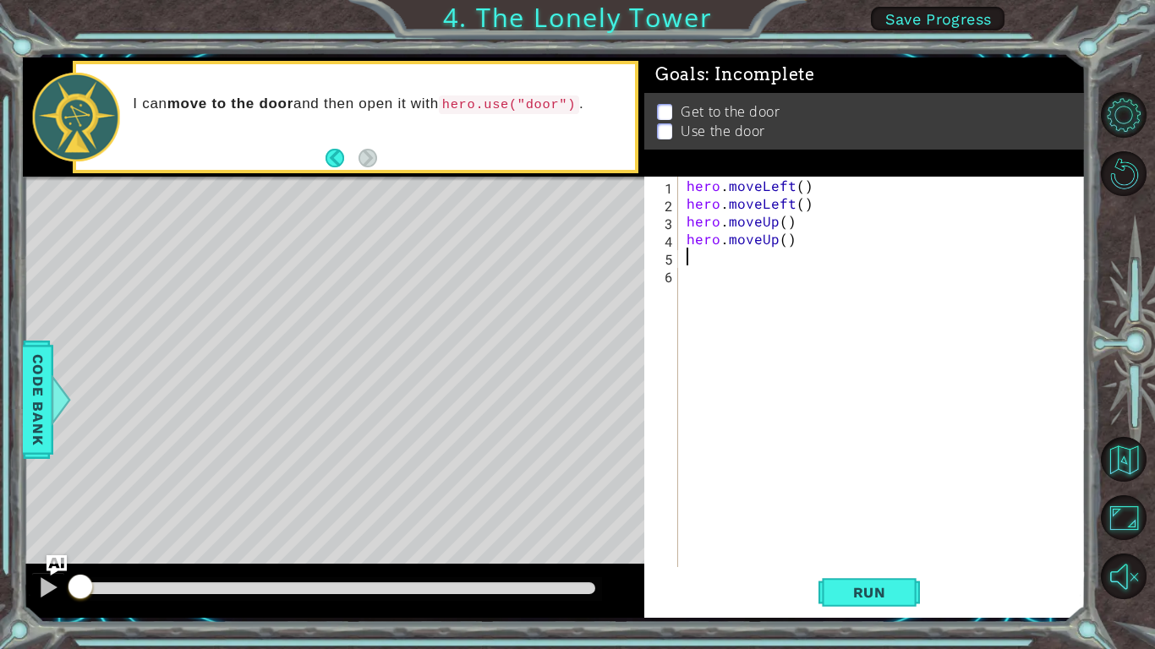
type textarea "h"
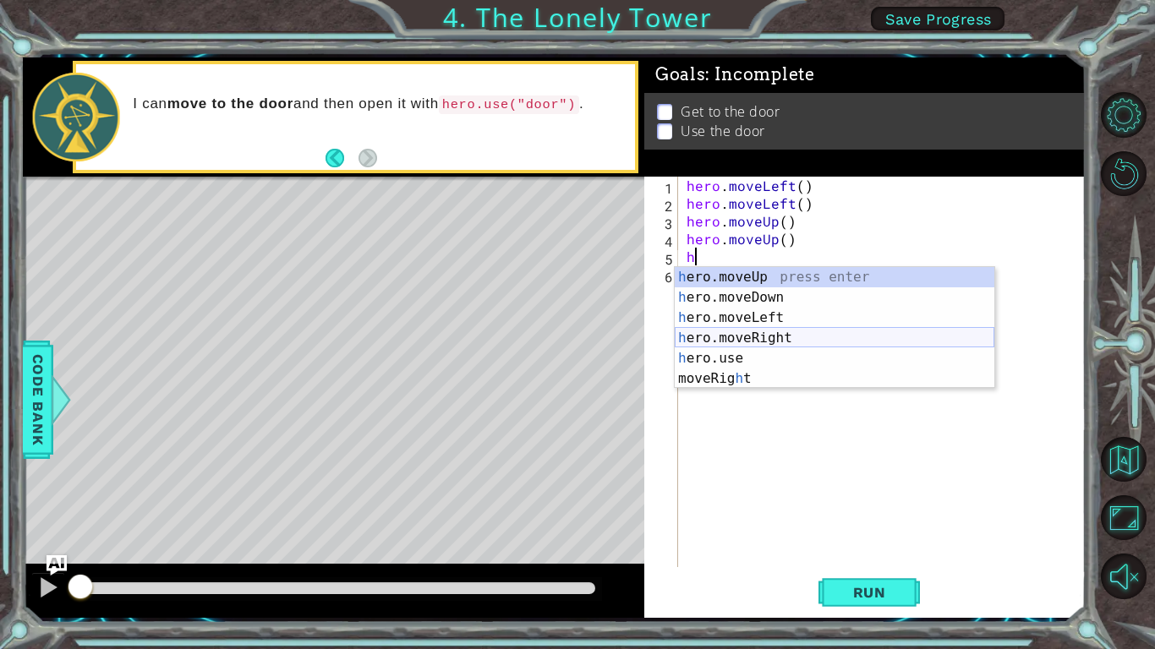
click at [757, 331] on div "h ero.moveUp press enter h ero.moveDown press enter h ero.moveLeft press enter …" at bounding box center [835, 348] width 320 height 162
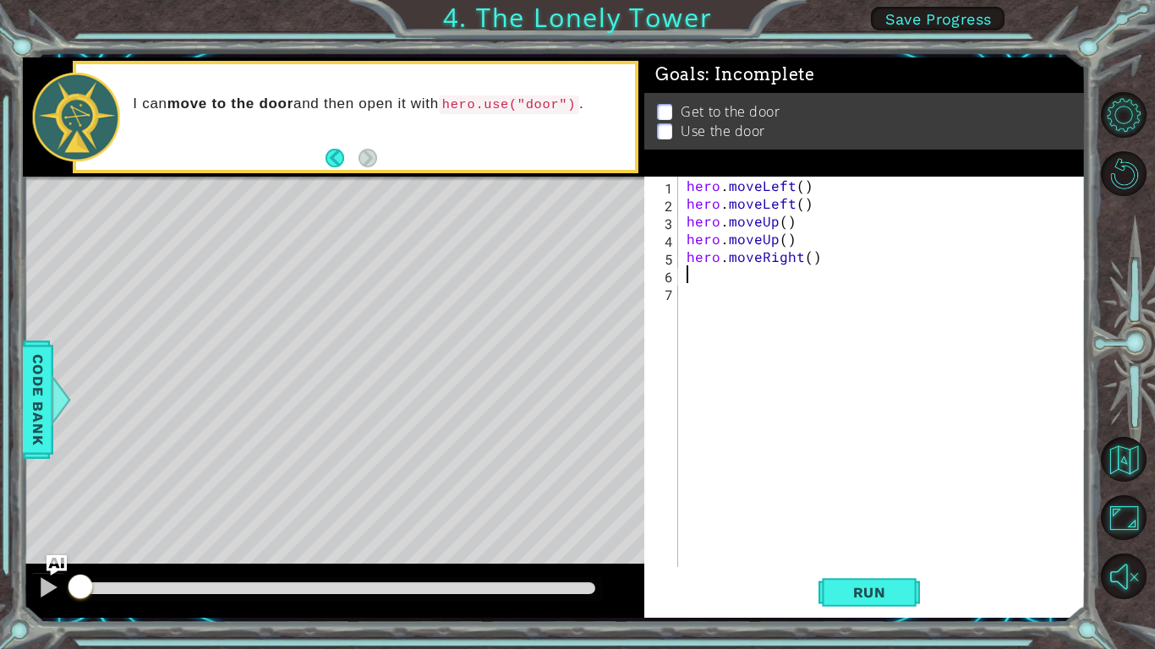
type textarea "h"
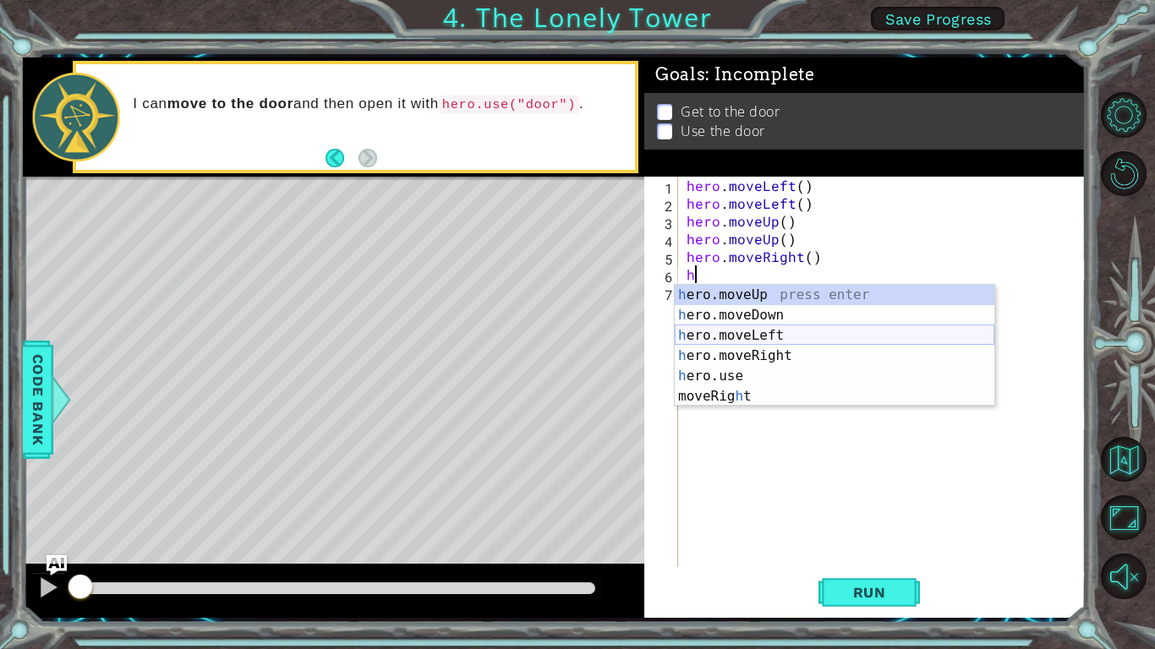
click at [804, 346] on div "h ero.moveUp press enter h ero.moveDown press enter h ero.moveLeft press enter …" at bounding box center [835, 366] width 320 height 162
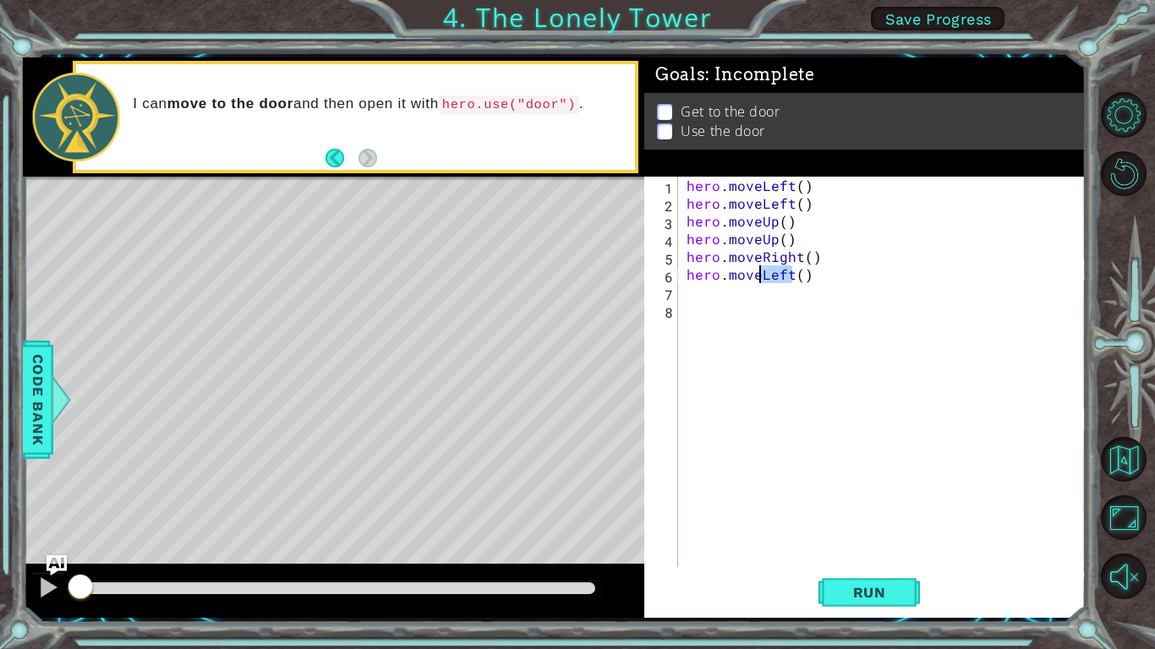
drag, startPoint x: 793, startPoint y: 276, endPoint x: 760, endPoint y: 276, distance: 33.0
click at [760, 276] on div "hero . moveLeft ( ) hero . moveLeft ( ) hero . moveUp ( ) hero . moveUp ( ) her…" at bounding box center [886, 390] width 407 height 426
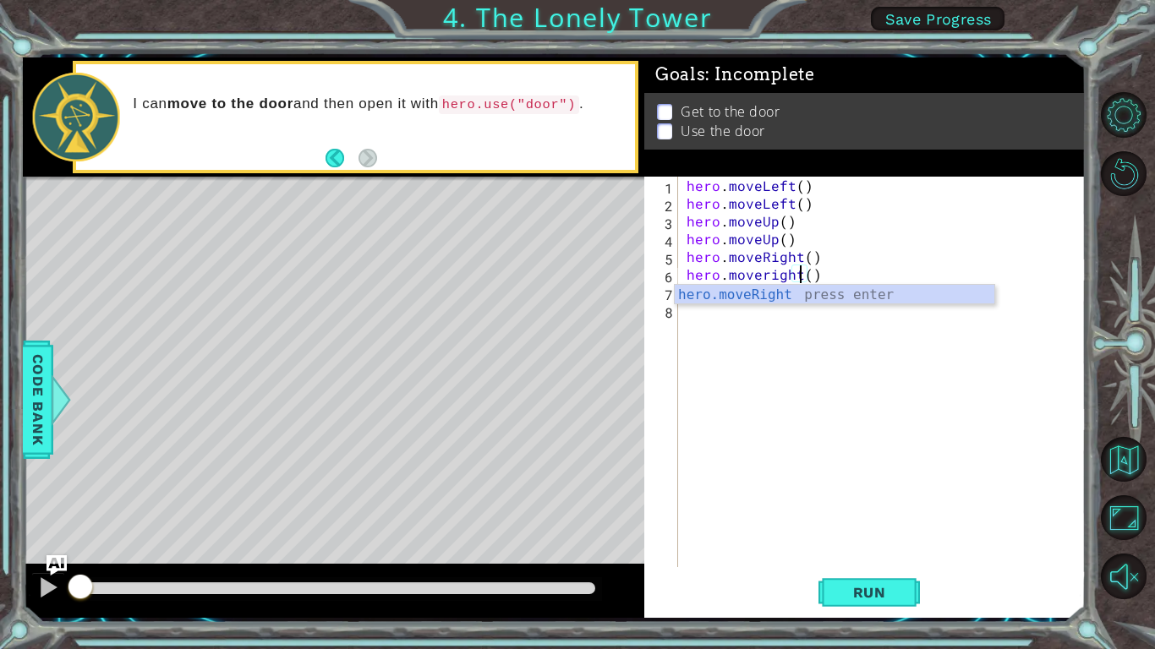
scroll to position [0, 7]
click at [782, 297] on div "hero.moveRight press enter" at bounding box center [835, 315] width 320 height 61
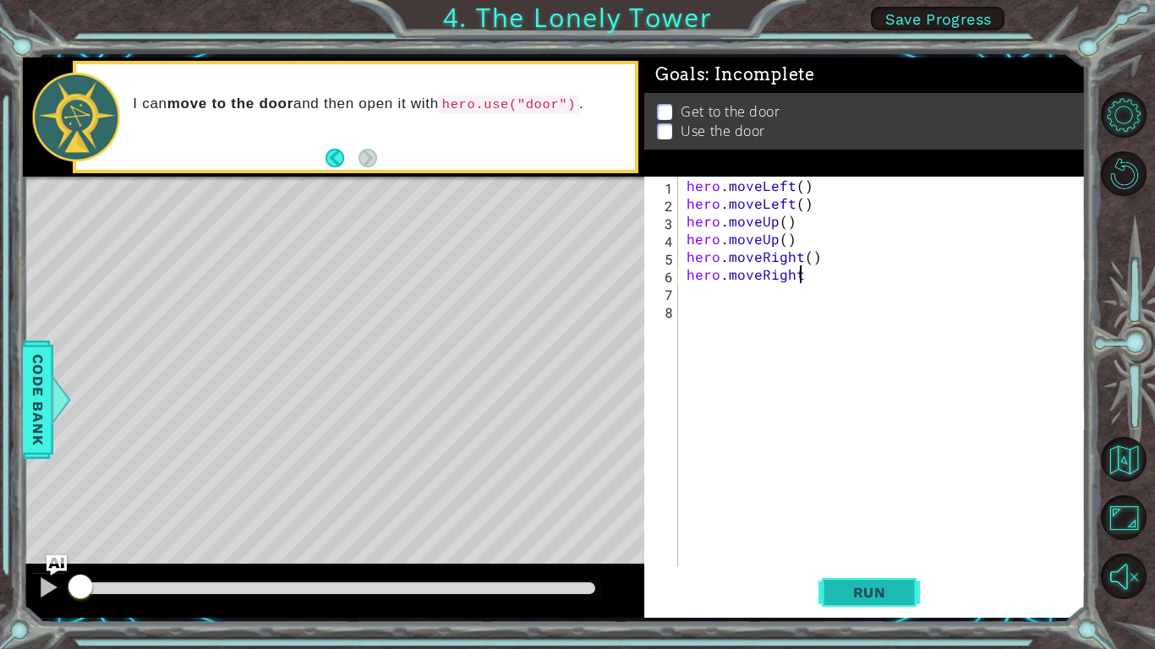
click at [867, 599] on span "Run" at bounding box center [869, 592] width 67 height 17
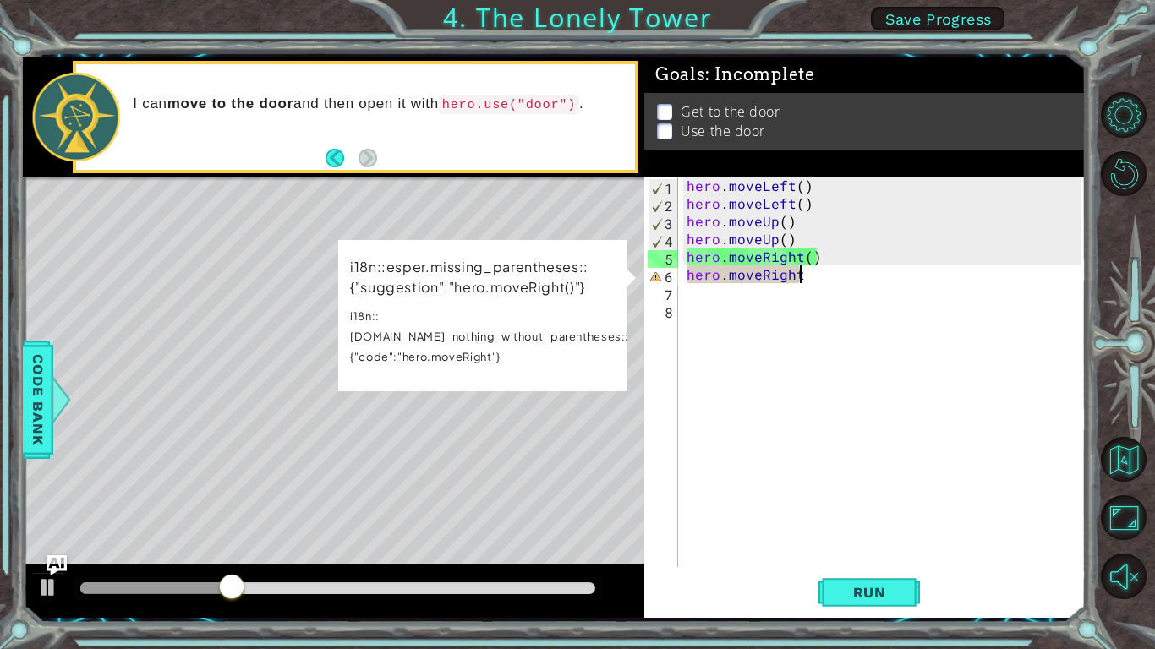
click at [457, 410] on div "Level Map" at bounding box center [413, 426] width 781 height 498
click at [802, 282] on div "hero . moveLeft ( ) hero . moveLeft ( ) hero . moveUp ( ) hero . moveUp ( ) her…" at bounding box center [886, 390] width 407 height 426
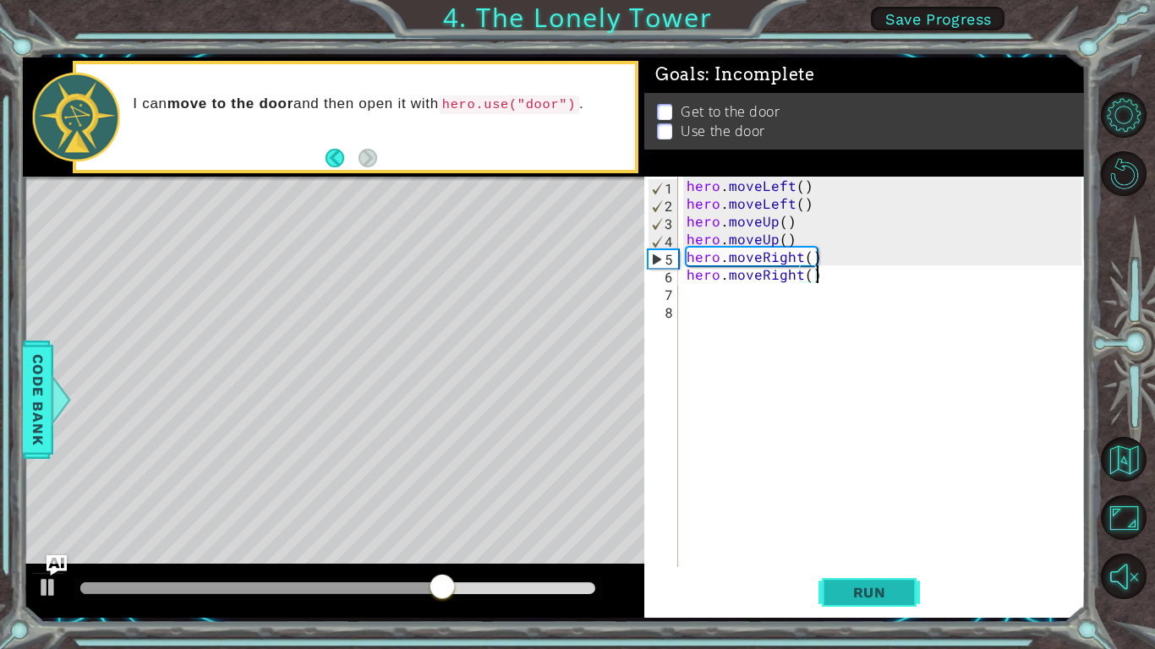
type textarea "hero.moveRight()"
click at [881, 575] on button "Run" at bounding box center [868, 593] width 101 height 44
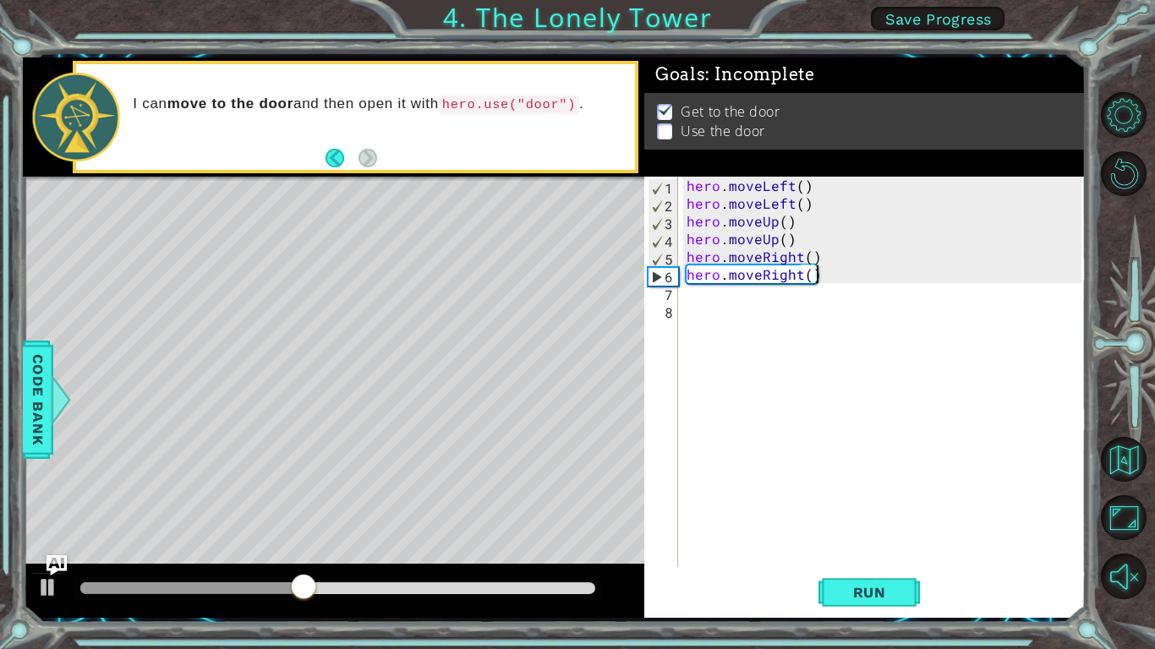
click at [693, 297] on div "hero . moveLeft ( ) hero . moveLeft ( ) hero . moveUp ( ) hero . moveUp ( ) her…" at bounding box center [886, 390] width 407 height 426
click at [732, 297] on div "hero . moveLeft ( ) hero . moveLeft ( ) hero . moveUp ( ) hero . moveUp ( ) her…" at bounding box center [886, 390] width 407 height 426
click at [861, 591] on span "Run" at bounding box center [869, 592] width 67 height 17
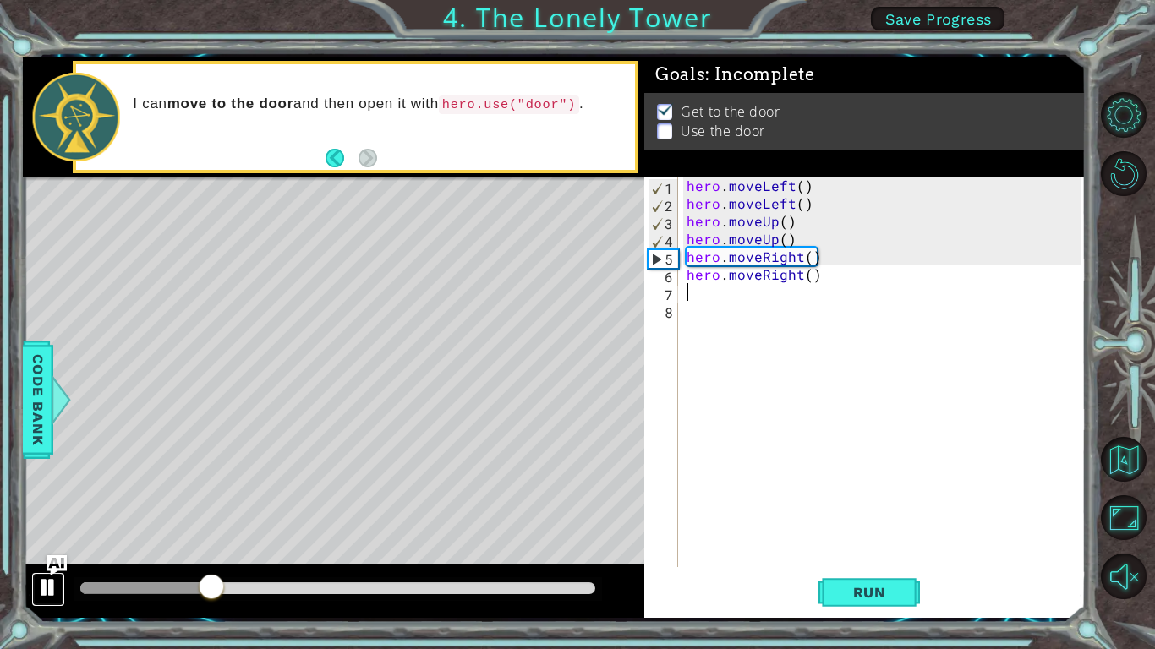
click at [52, 590] on div at bounding box center [48, 588] width 22 height 22
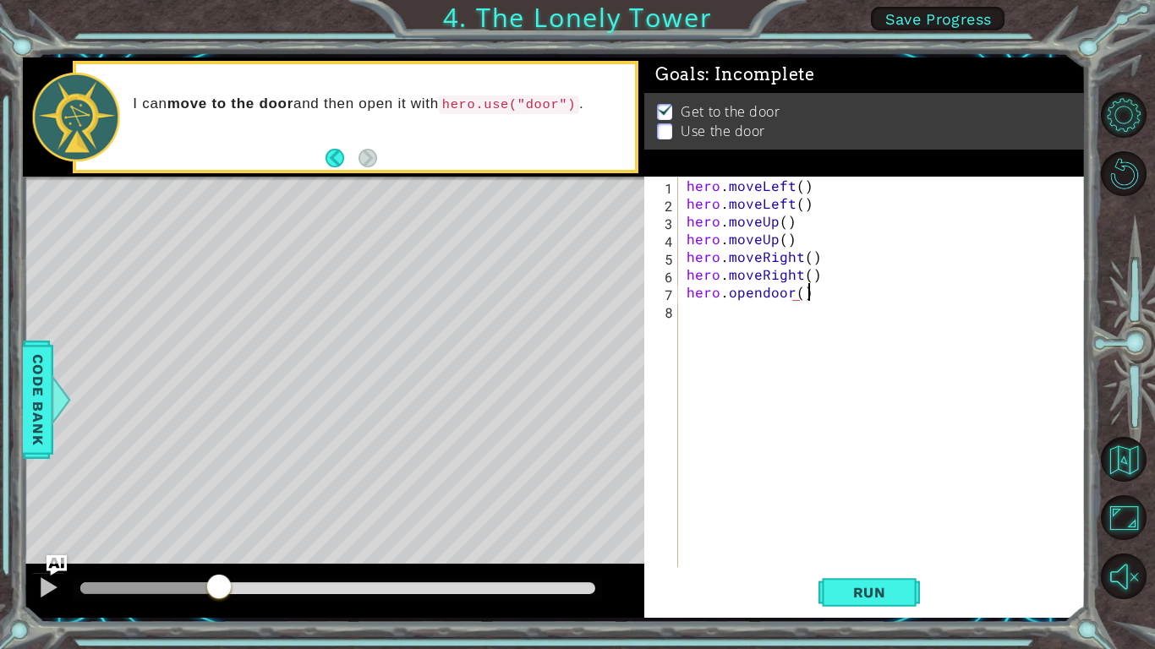
scroll to position [0, 7]
type textarea "hero.opendoor()"
click at [863, 594] on span "Run" at bounding box center [869, 592] width 67 height 17
